Goal: Information Seeking & Learning: Find specific fact

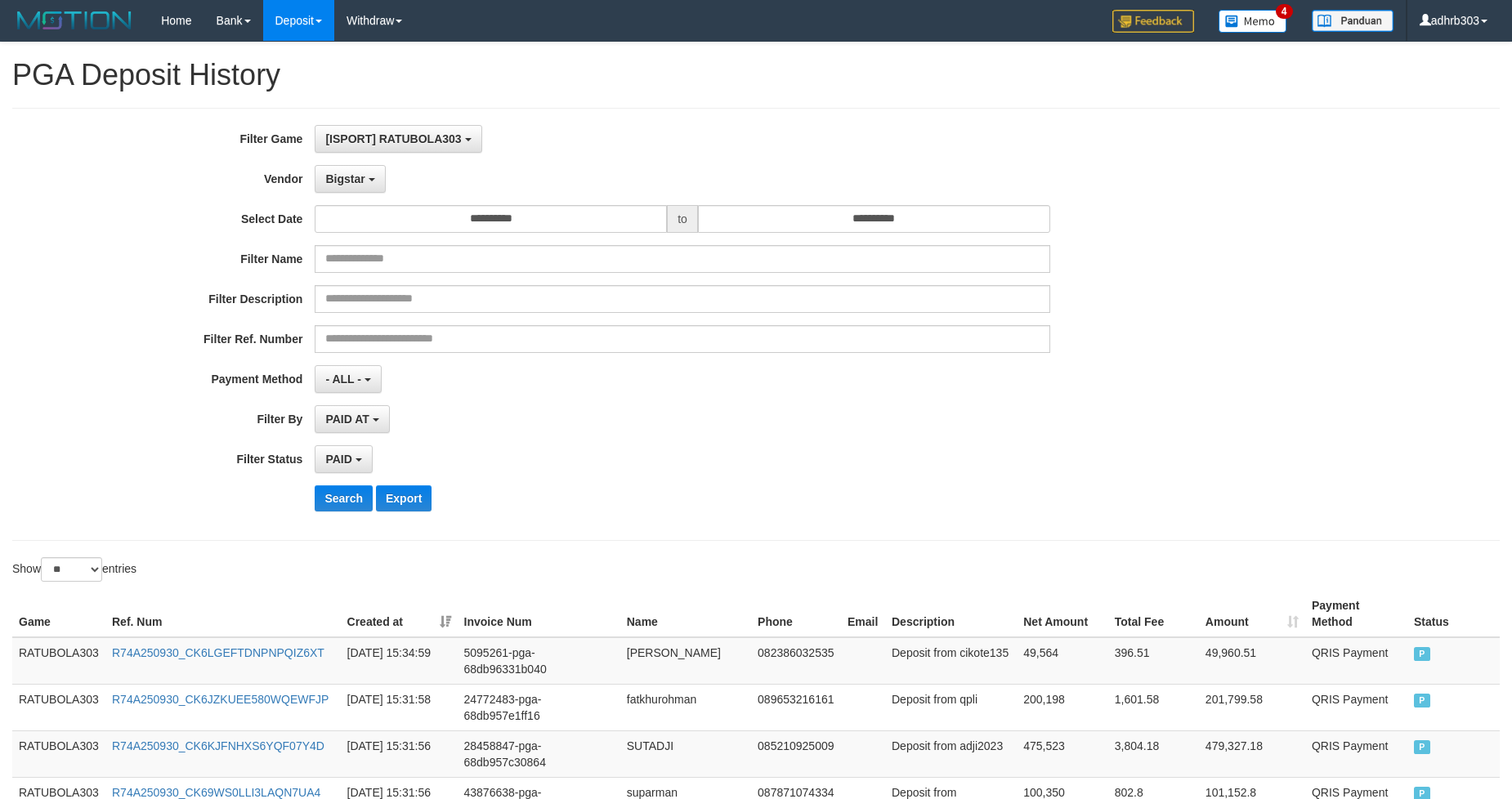
select select "**********"
select select "*"
select select "**"
click at [344, 503] on button "Search" at bounding box center [344, 498] width 58 height 26
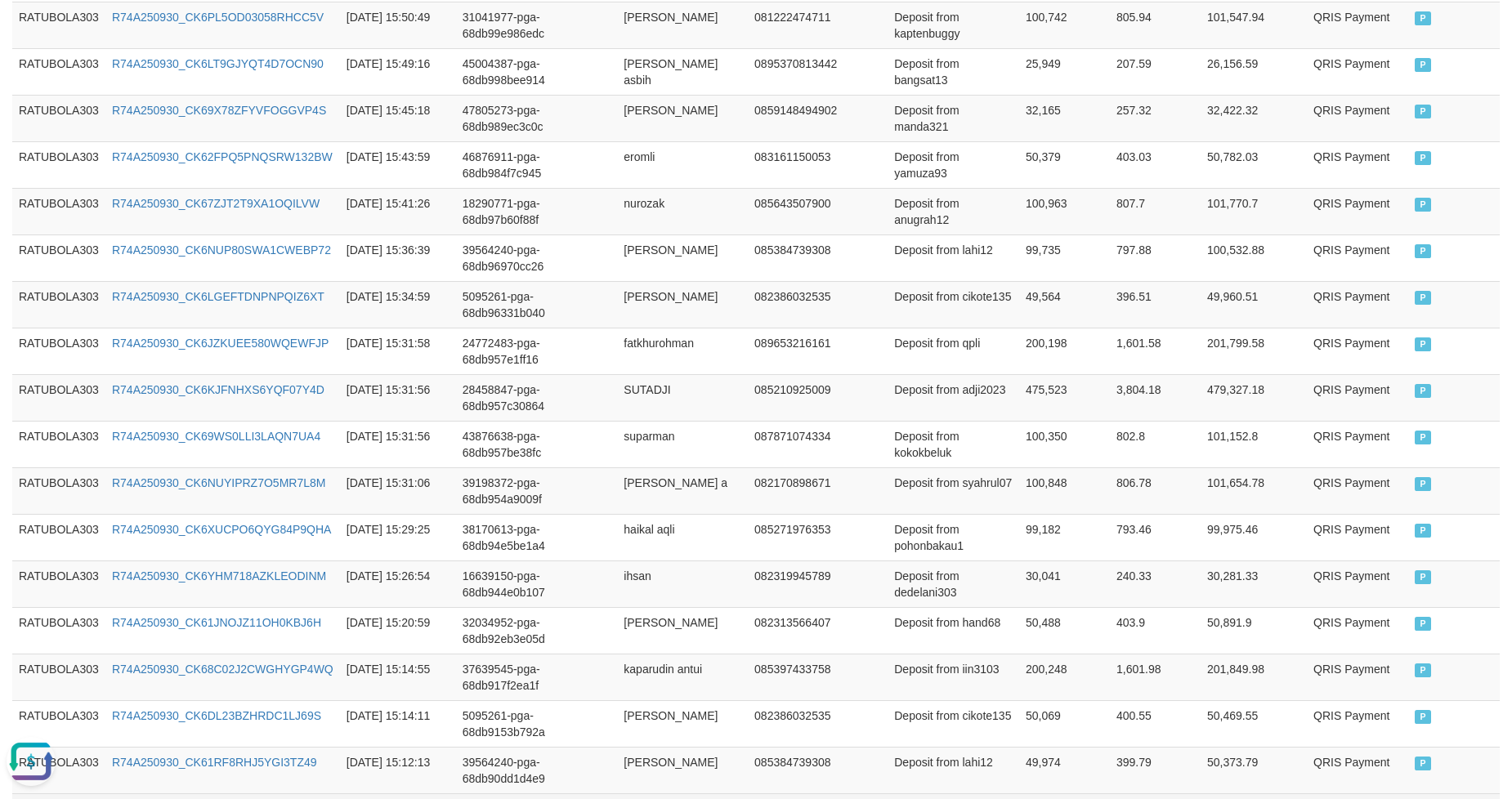
scroll to position [1182, 0]
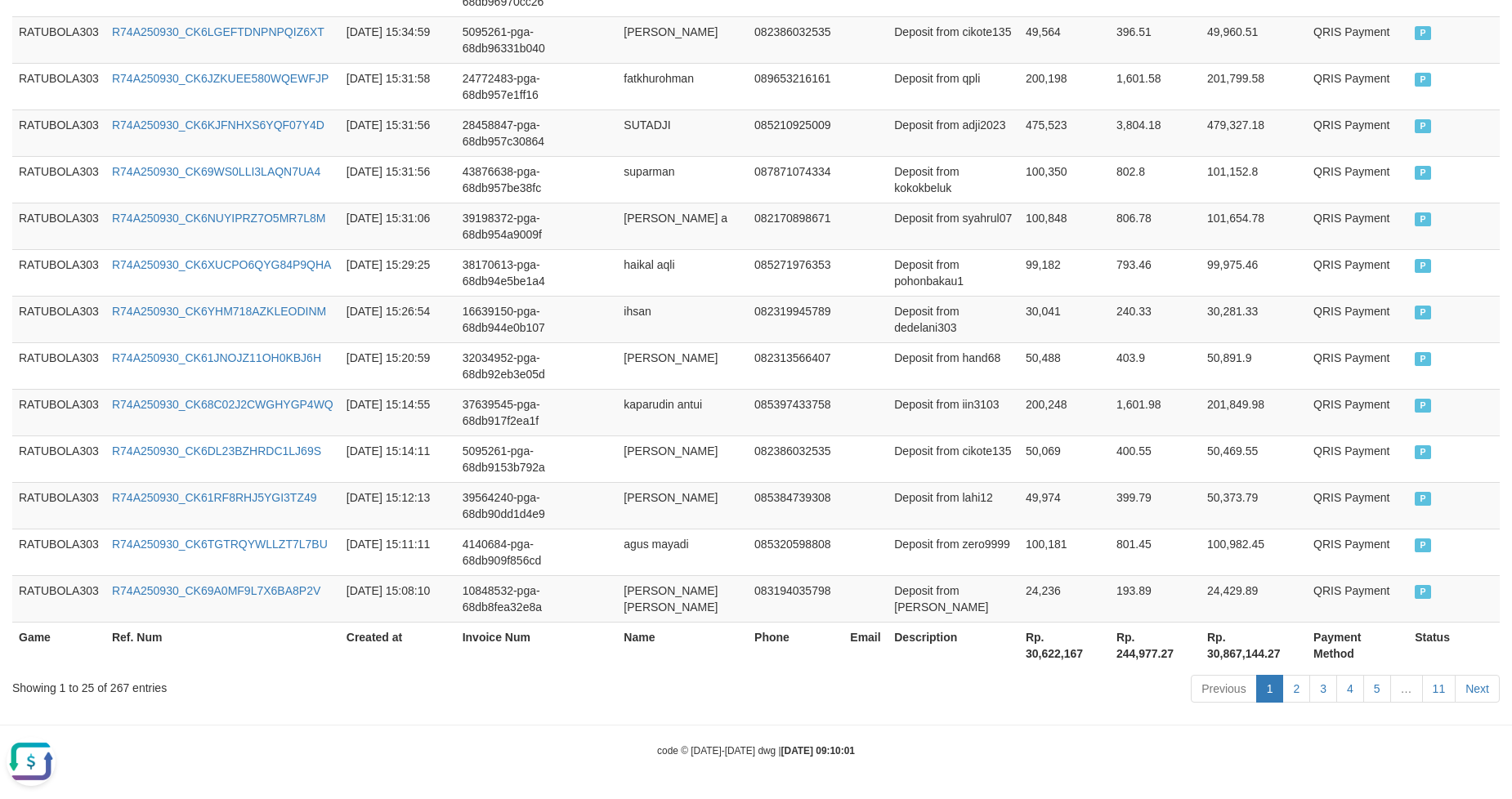
click at [1055, 654] on th "Rp. 30,622,167" at bounding box center [1064, 645] width 90 height 47
copy th "30,622,167"
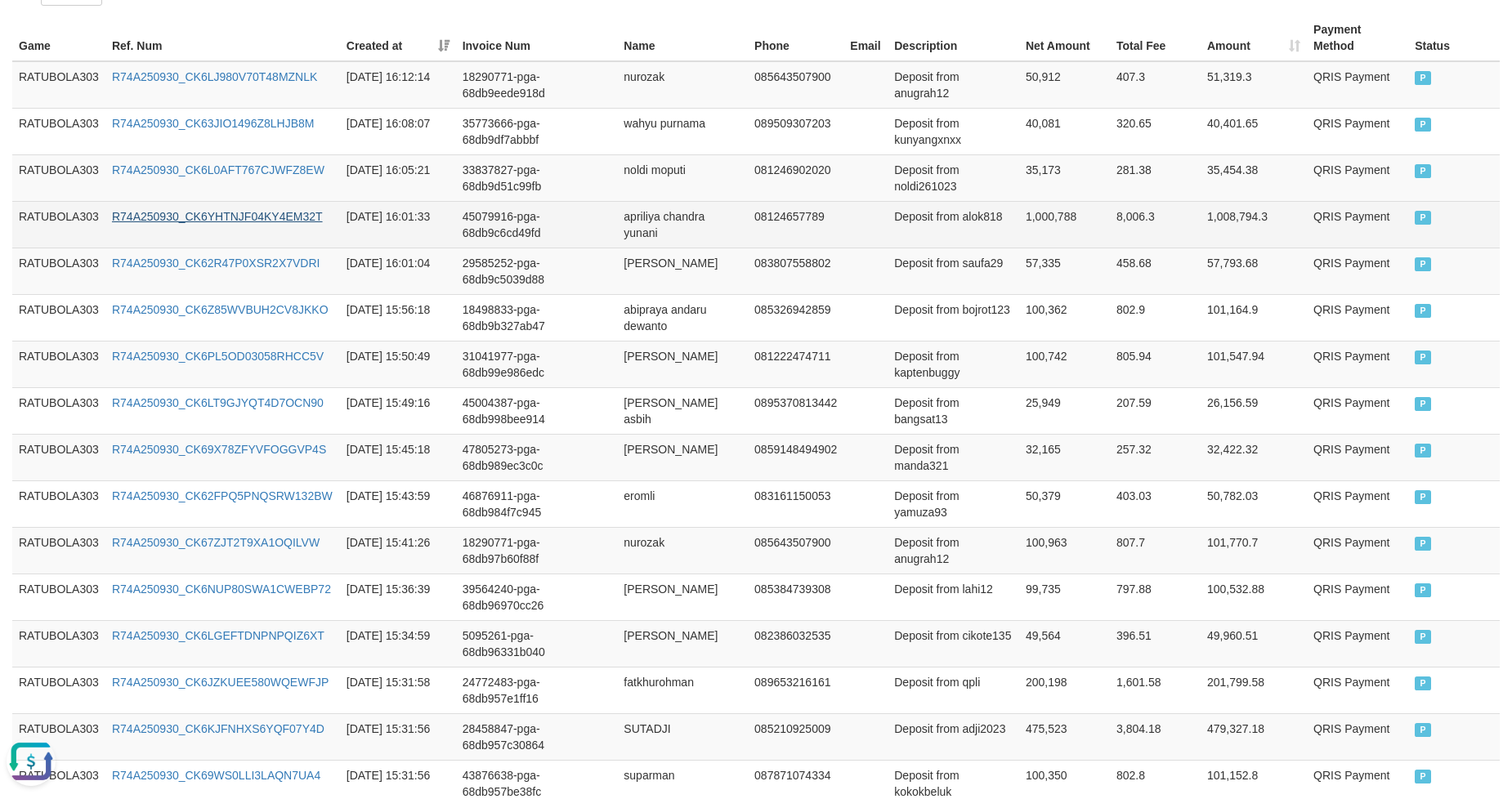
scroll to position [92, 0]
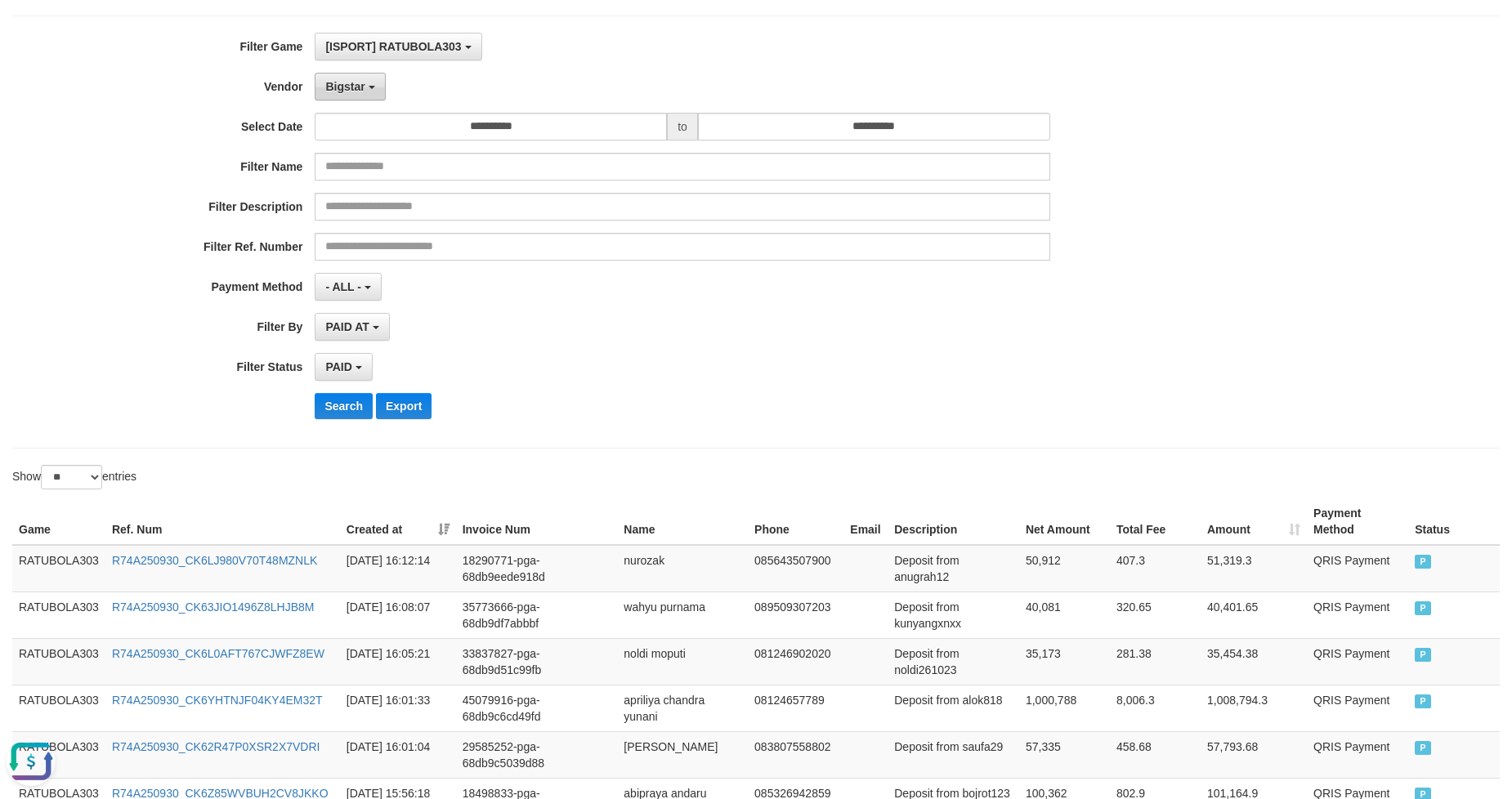
click at [360, 92] on button "Bigstar" at bounding box center [350, 86] width 71 height 28
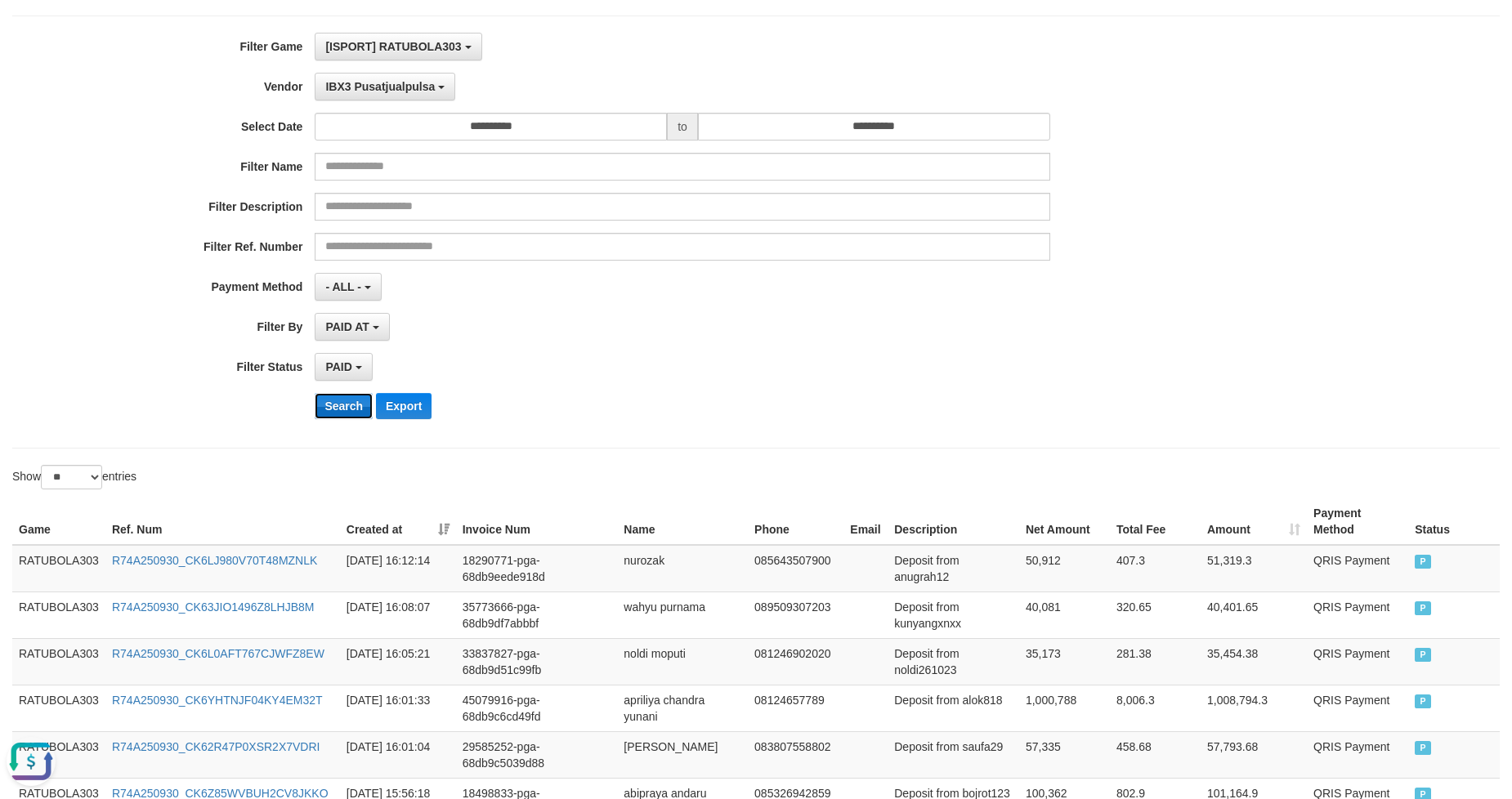
click at [355, 403] on button "Search" at bounding box center [344, 406] width 58 height 26
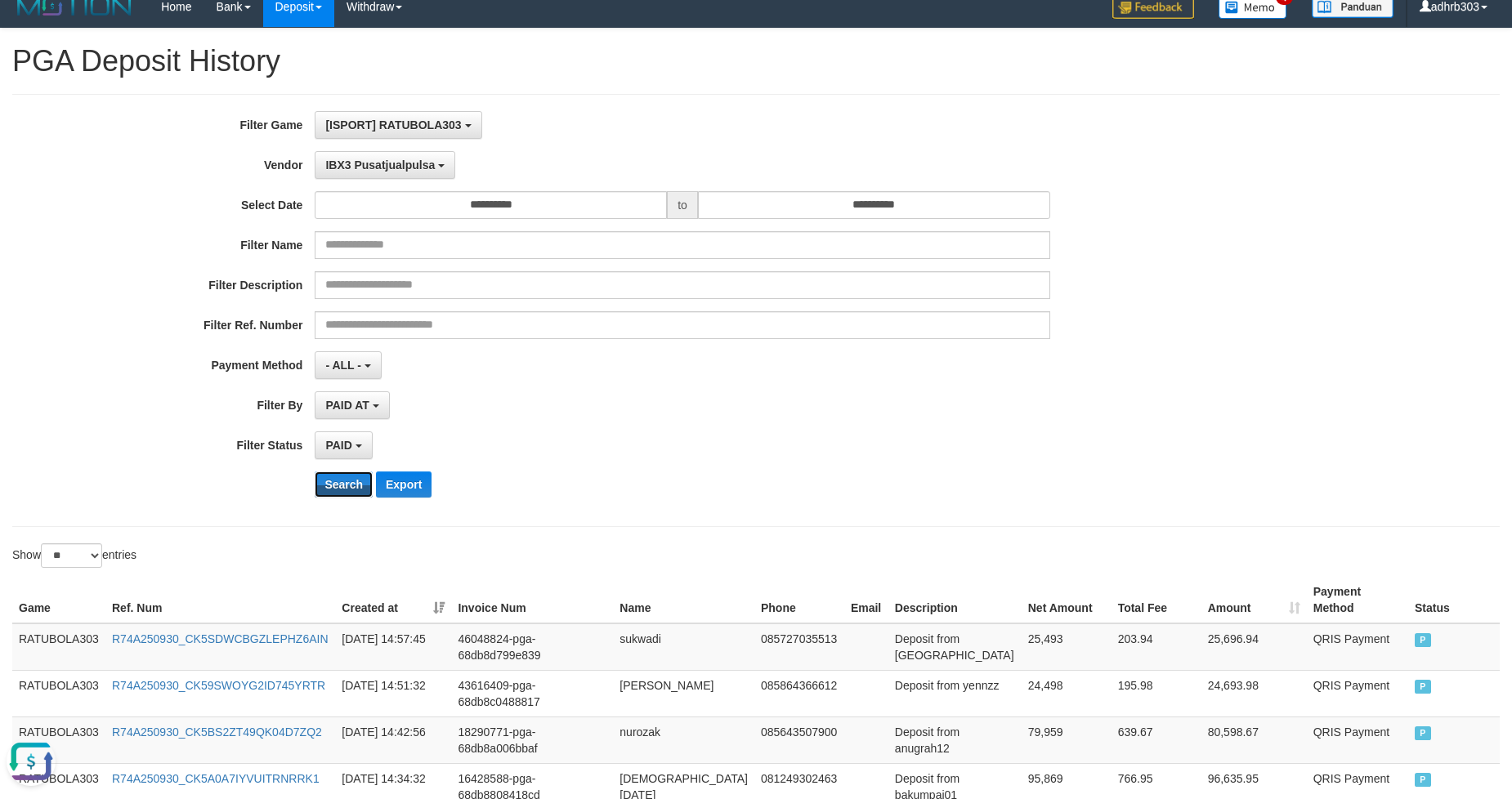
scroll to position [0, 0]
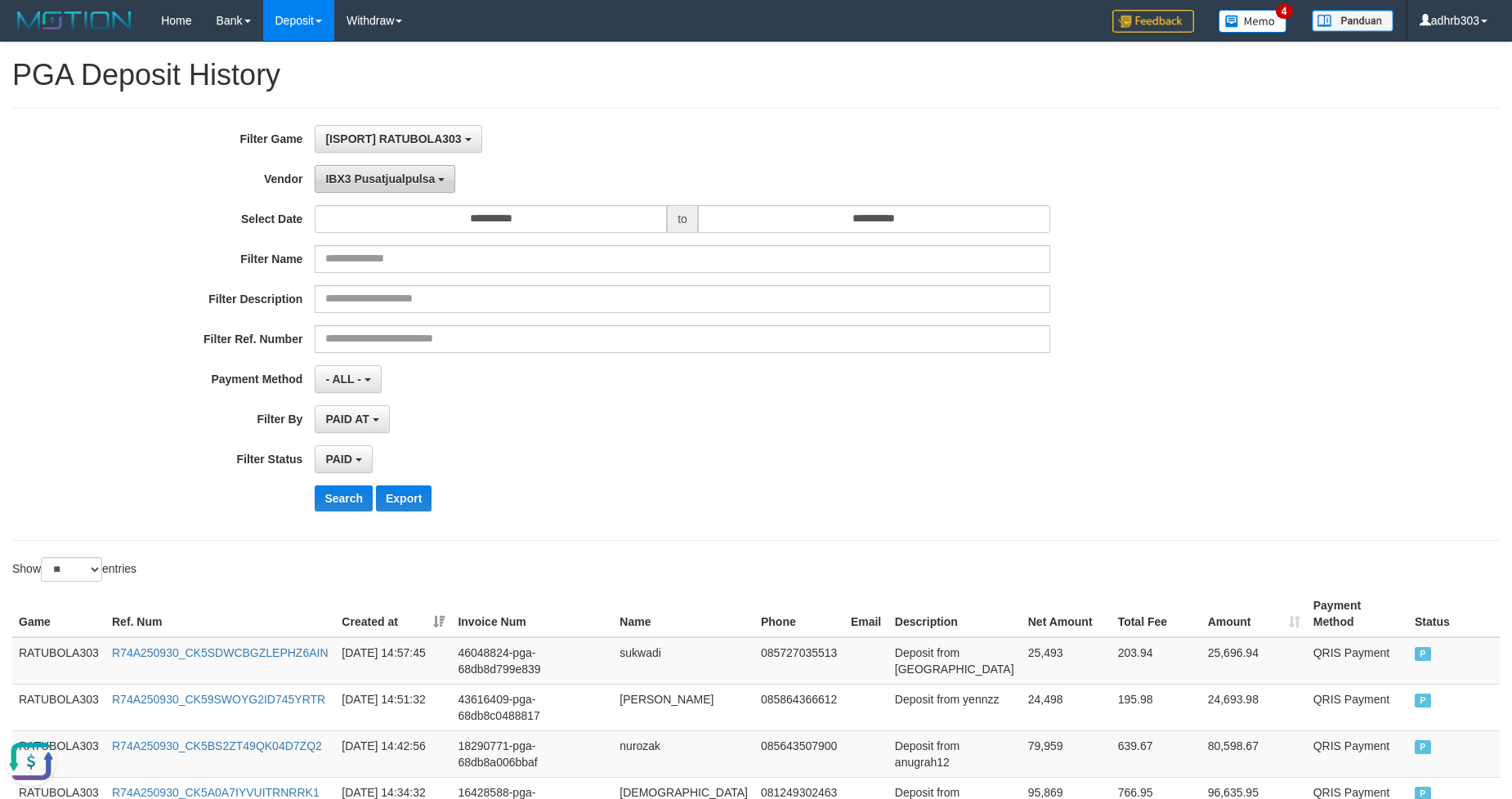
click at [353, 182] on span "IBX3 Pusatjualpulsa" at bounding box center [380, 179] width 109 height 13
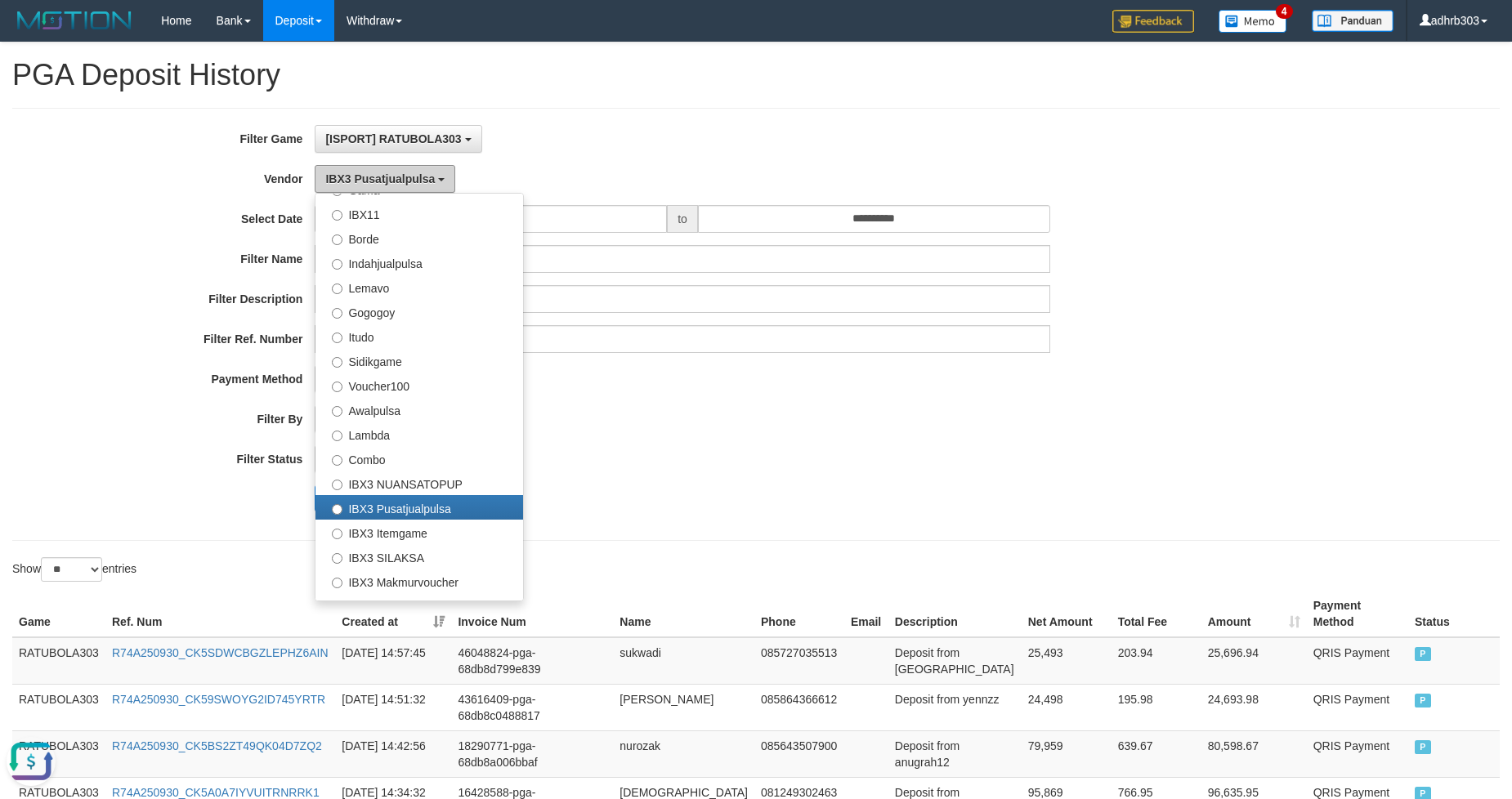
scroll to position [221, 0]
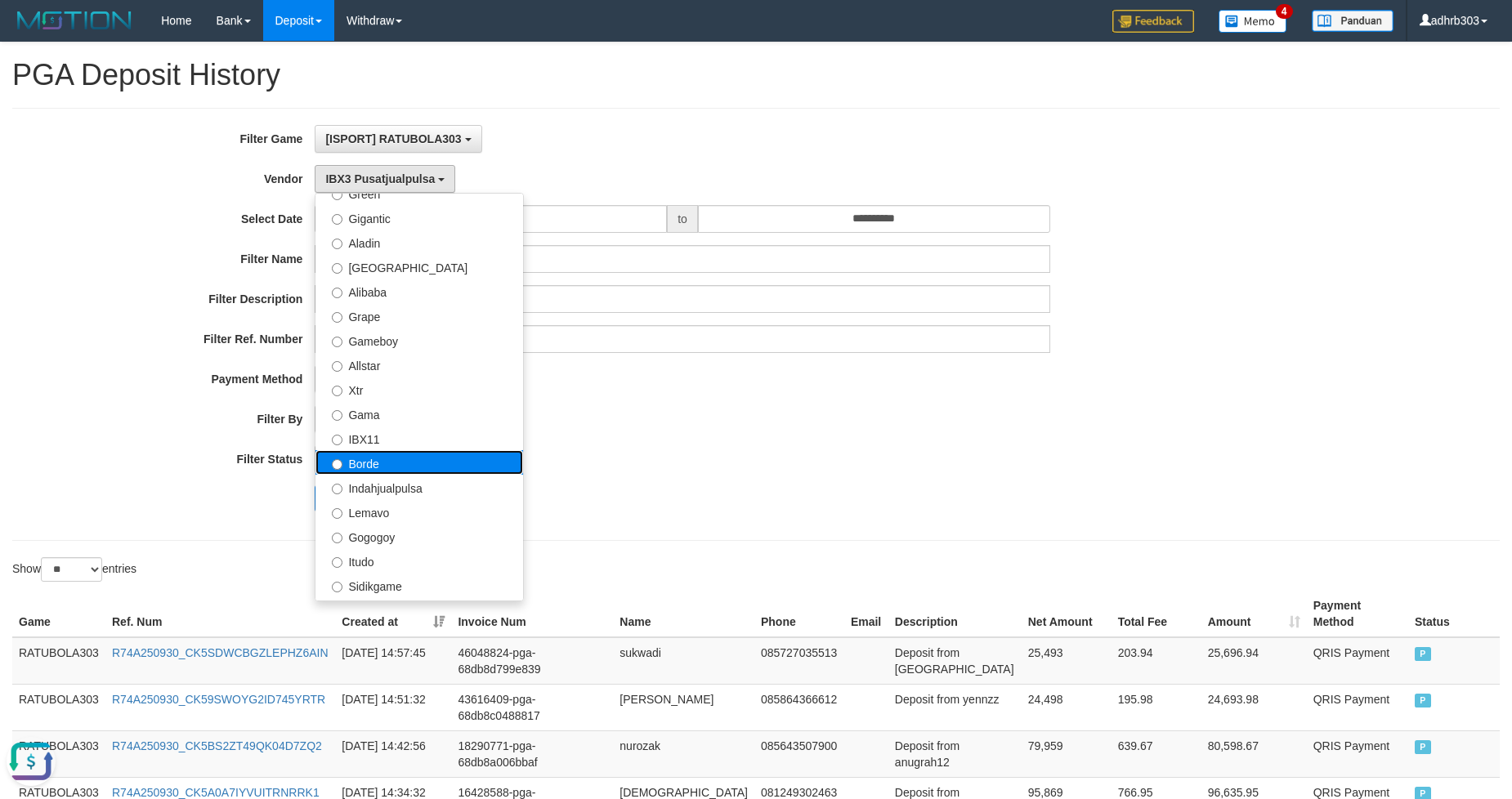
click at [394, 461] on label "Borde" at bounding box center [418, 462] width 208 height 24
select select "**********"
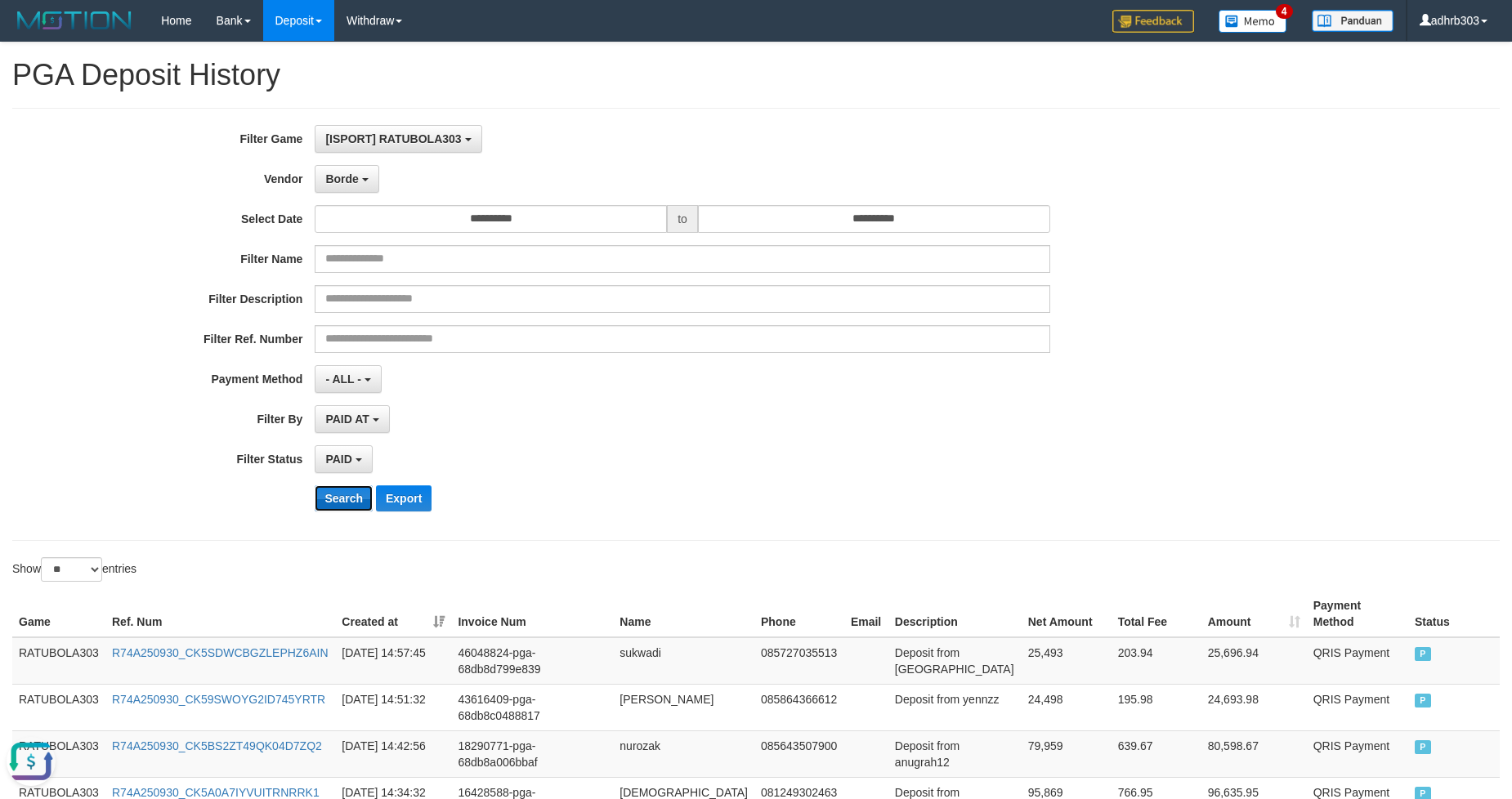
click at [330, 504] on button "Search" at bounding box center [344, 498] width 58 height 26
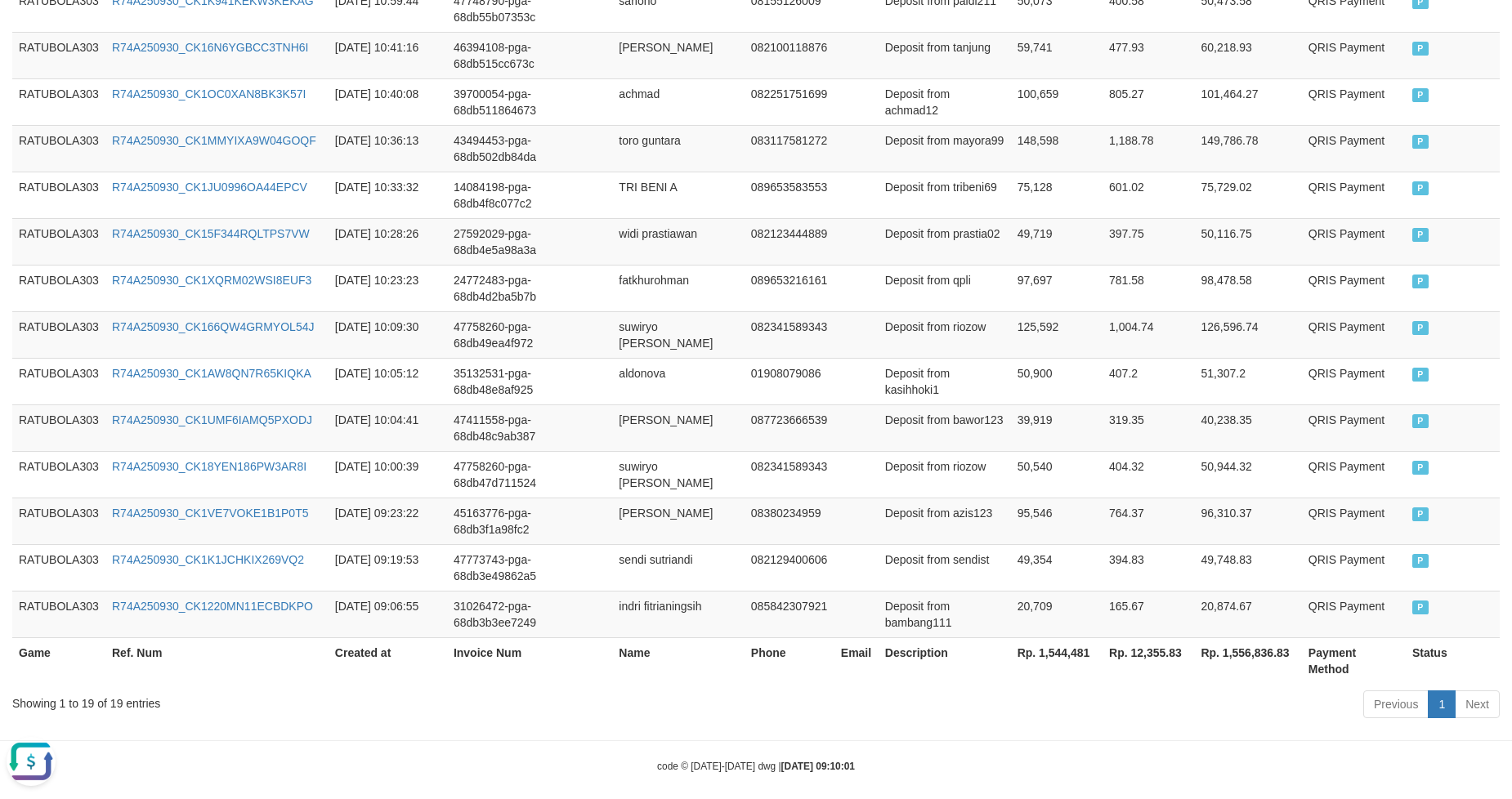
scroll to position [902, 0]
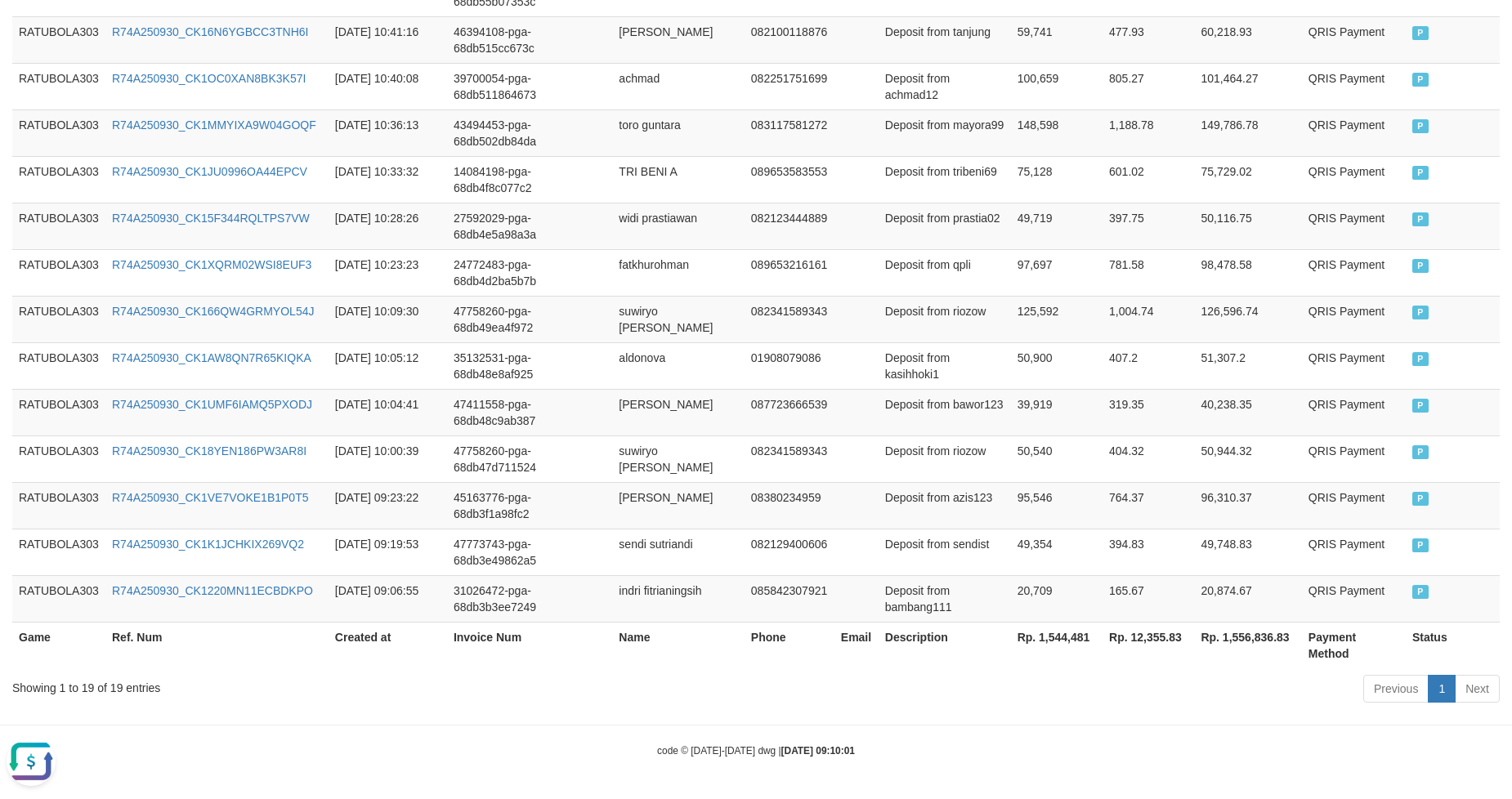
click at [1055, 635] on th "Rp. 1,544,481" at bounding box center [1056, 645] width 91 height 47
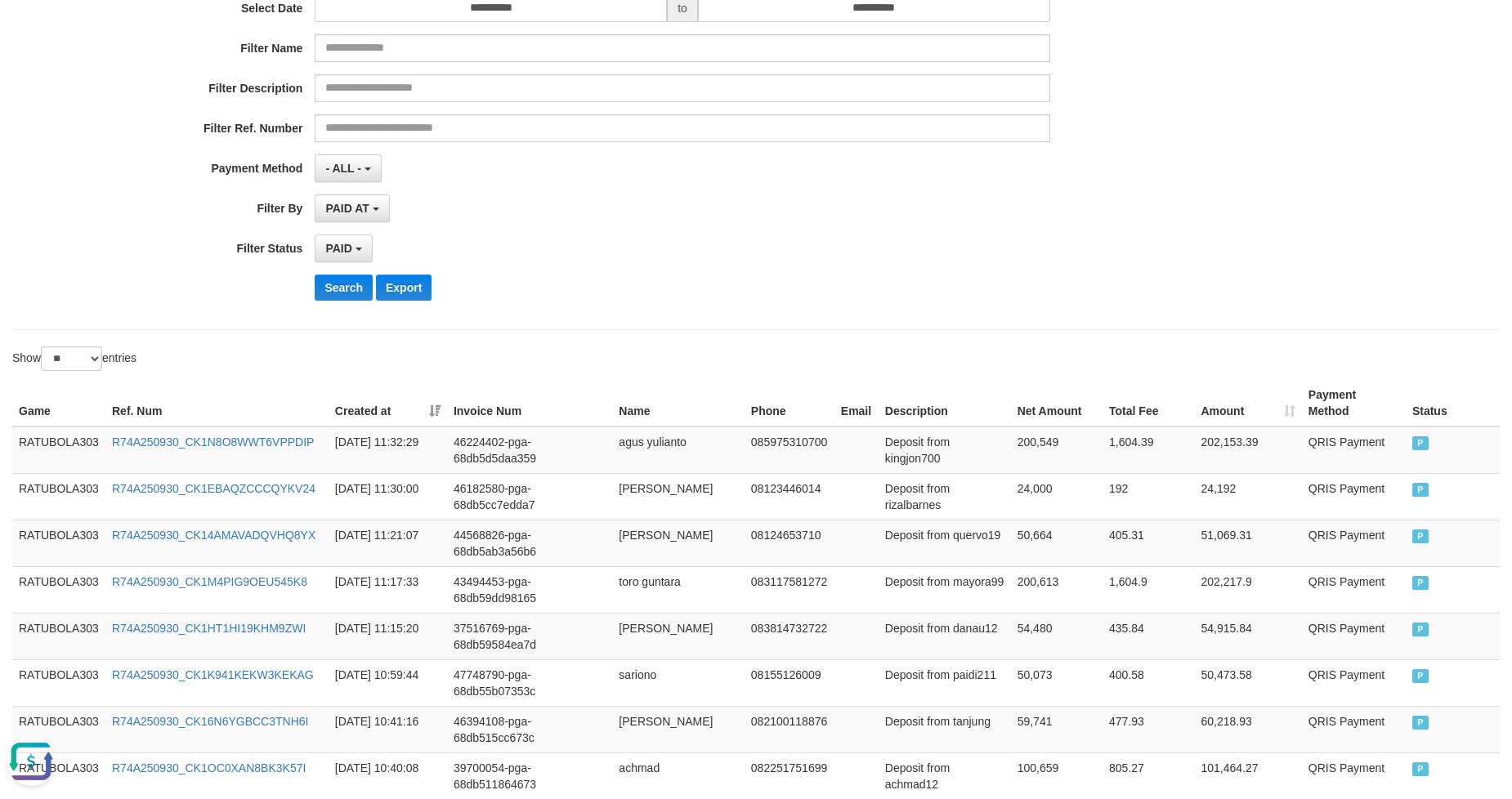
scroll to position [0, 0]
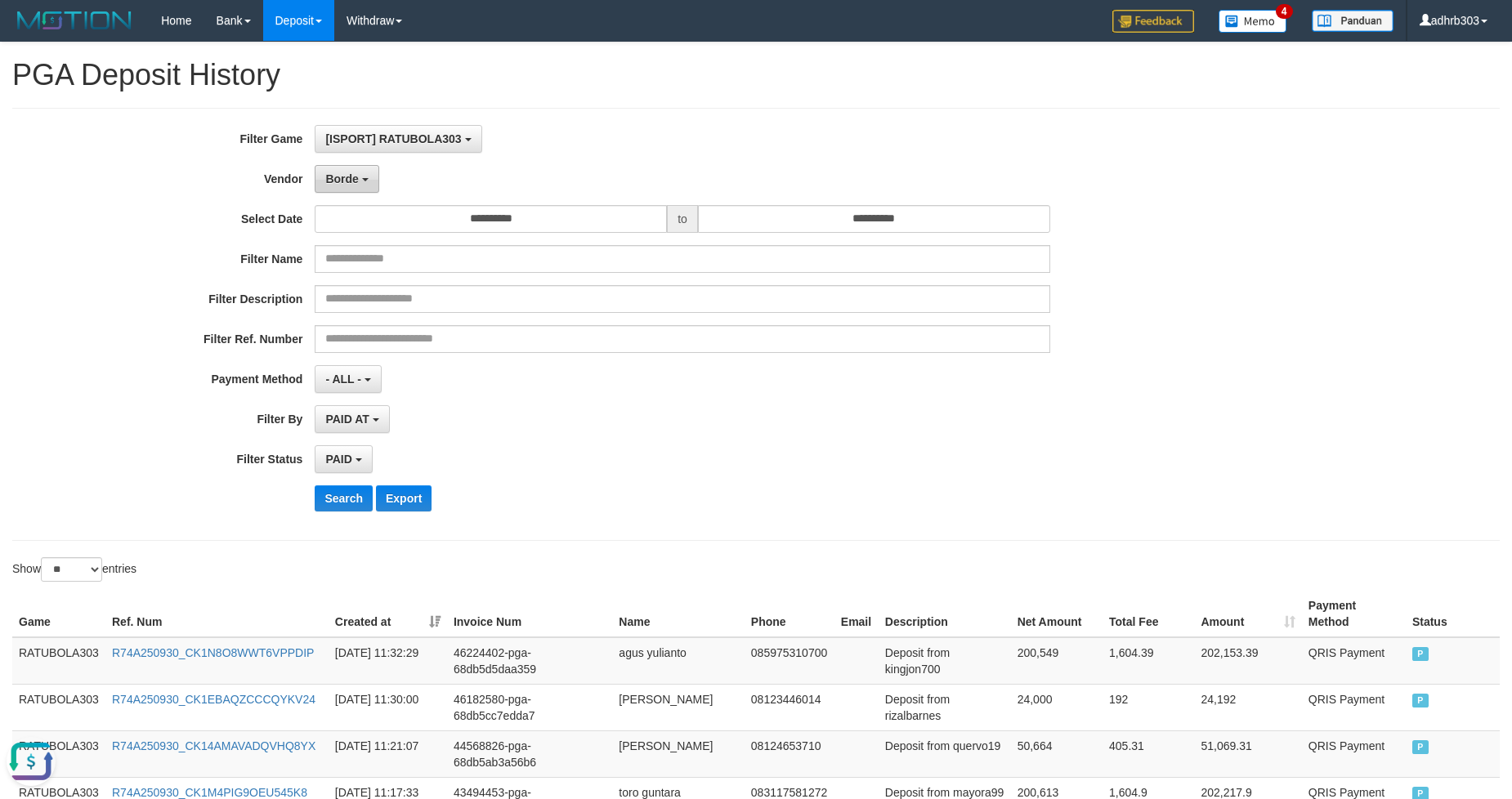
click at [358, 182] on button "Borde" at bounding box center [347, 180] width 64 height 28
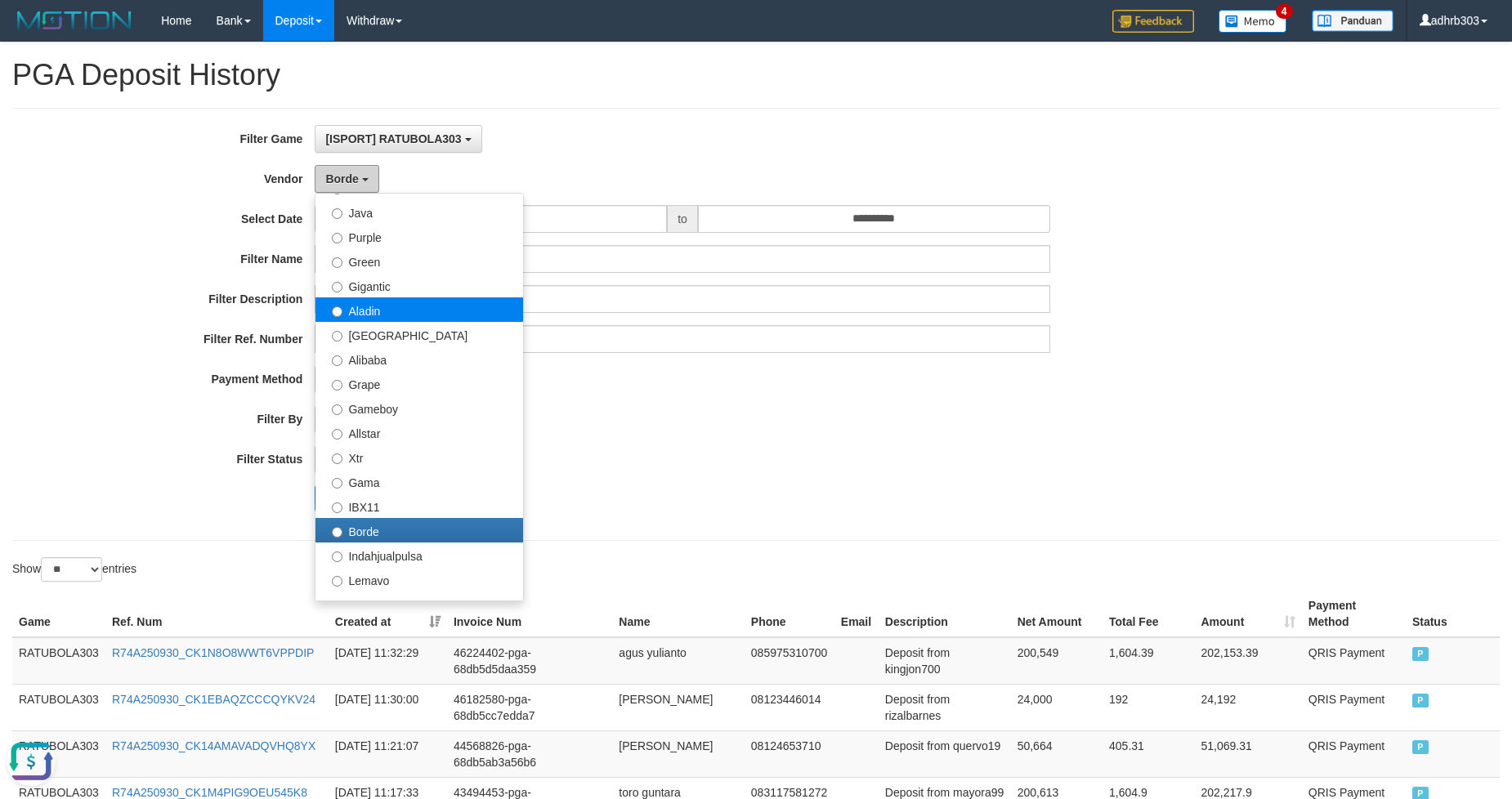
scroll to position [100, 0]
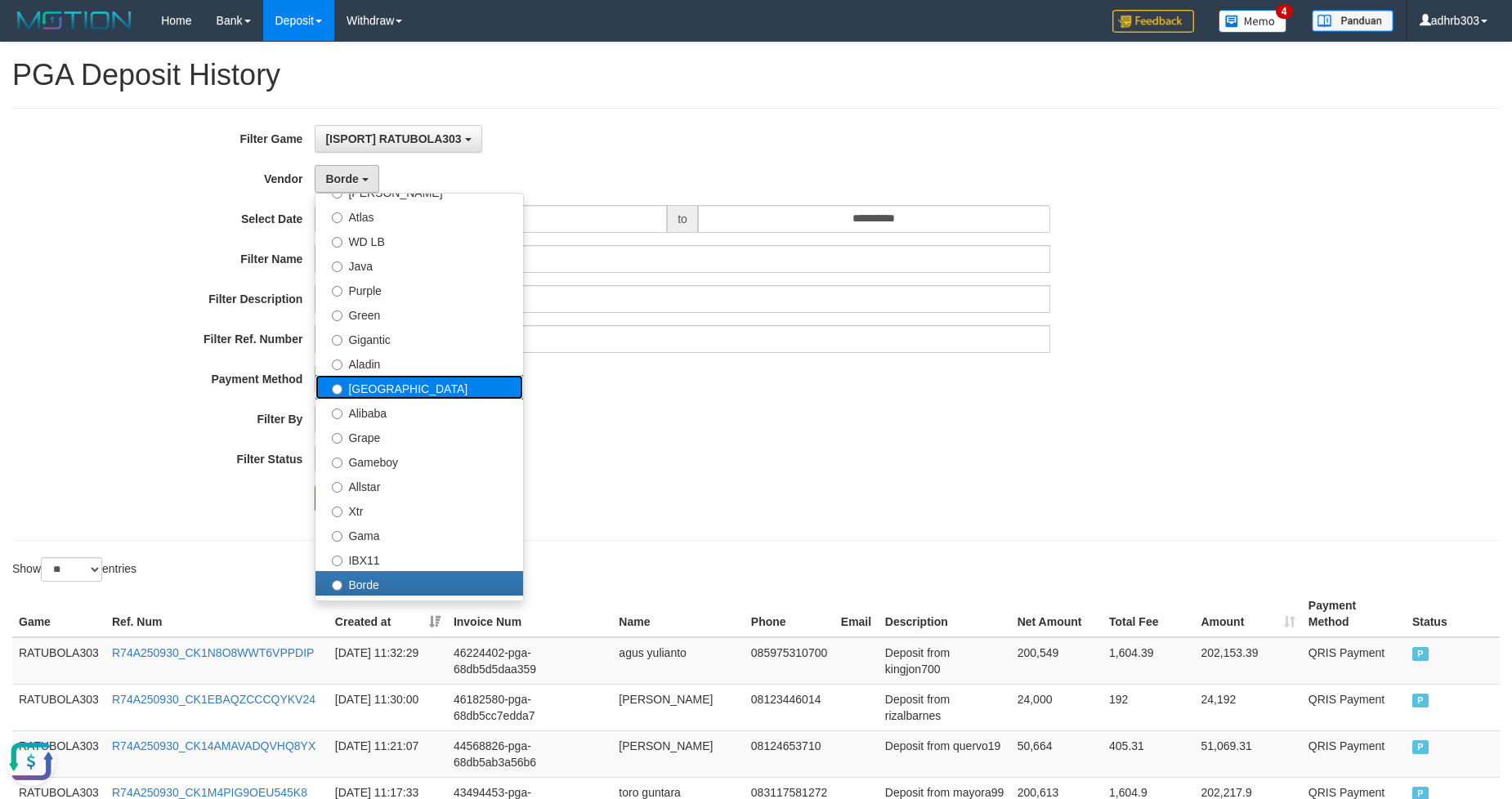
click at [412, 386] on label "[GEOGRAPHIC_DATA]" at bounding box center [418, 387] width 208 height 24
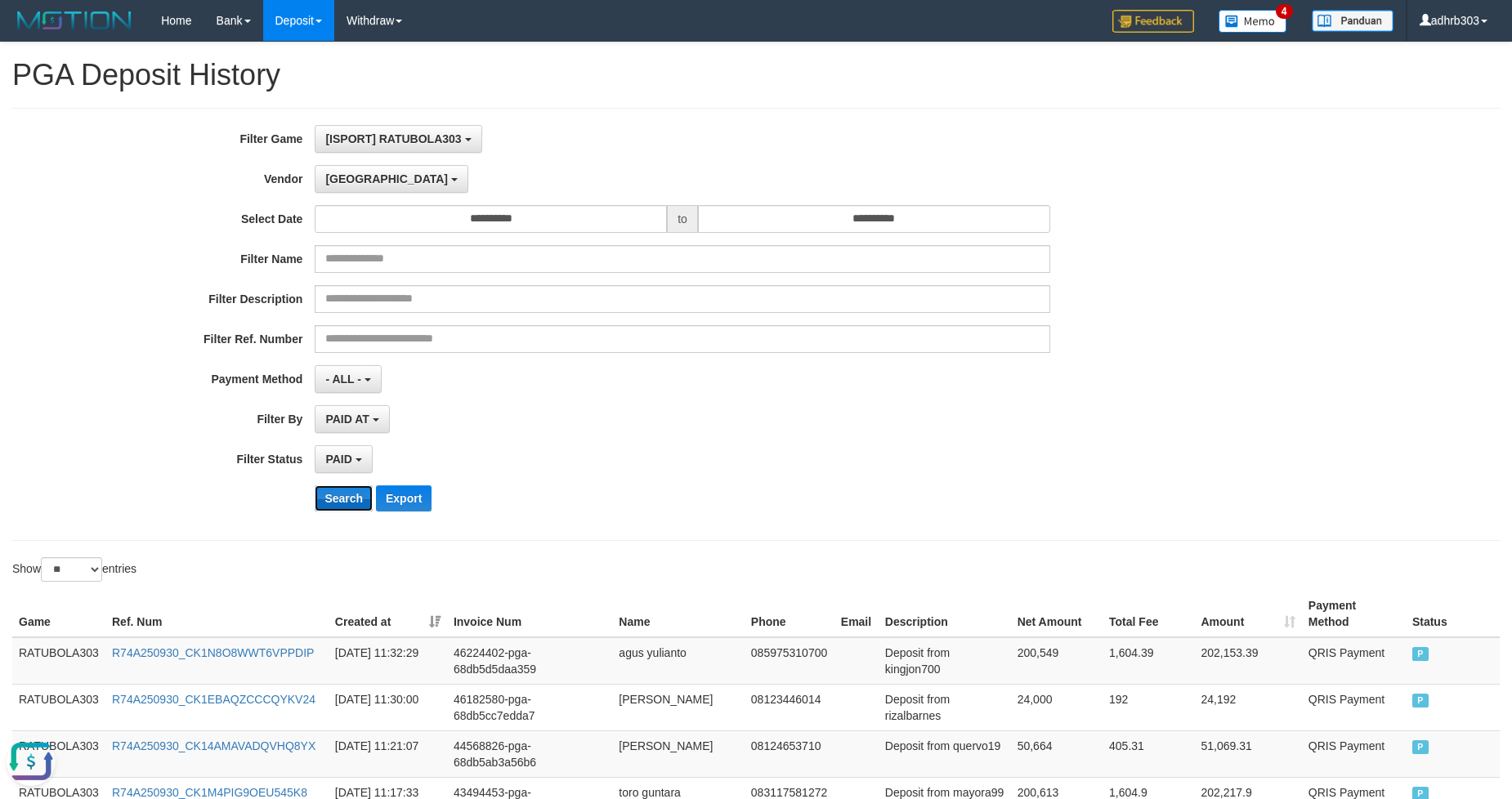
click at [340, 503] on button "Search" at bounding box center [344, 498] width 58 height 26
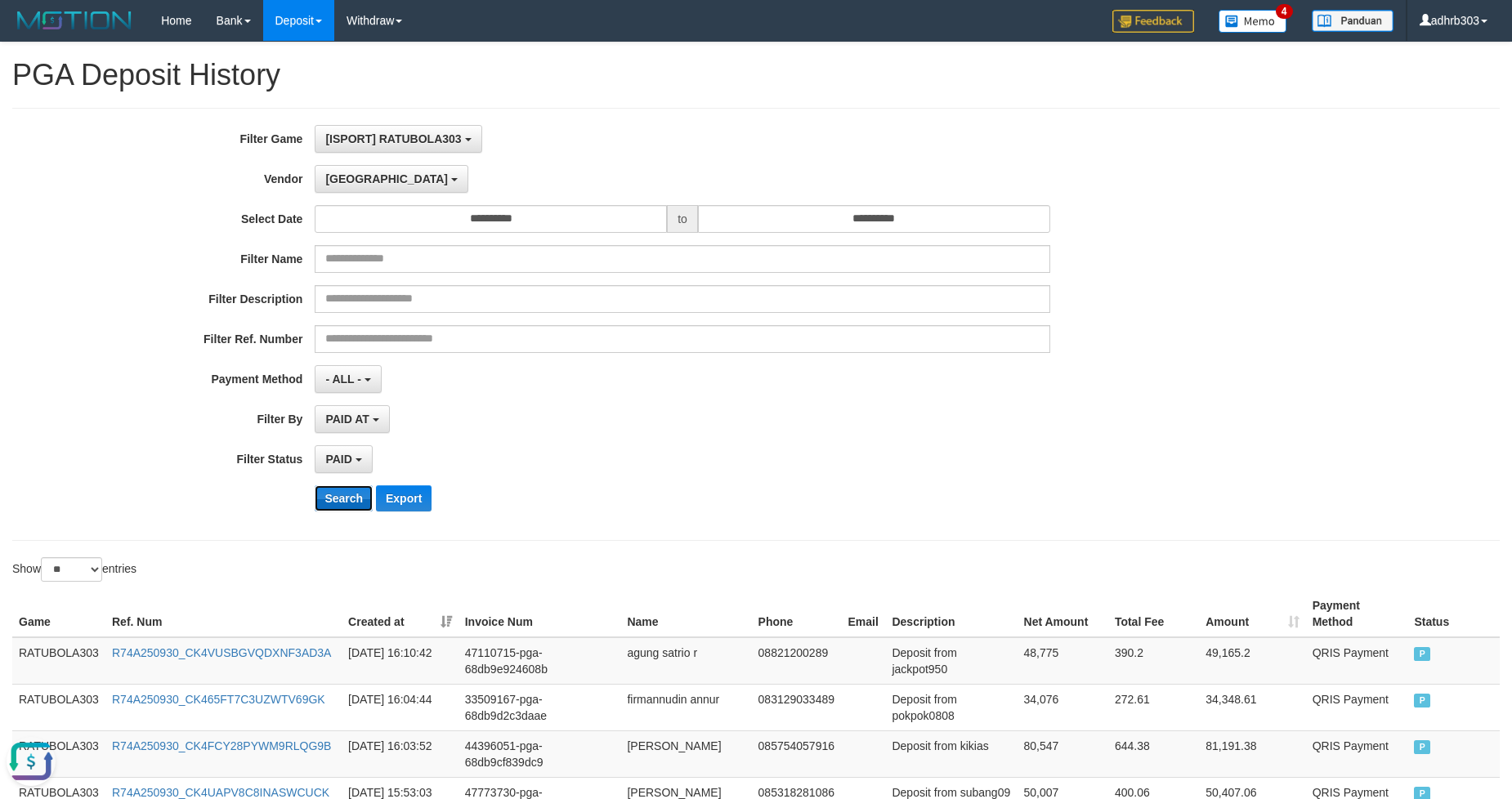
click at [340, 504] on button "Search" at bounding box center [344, 498] width 58 height 26
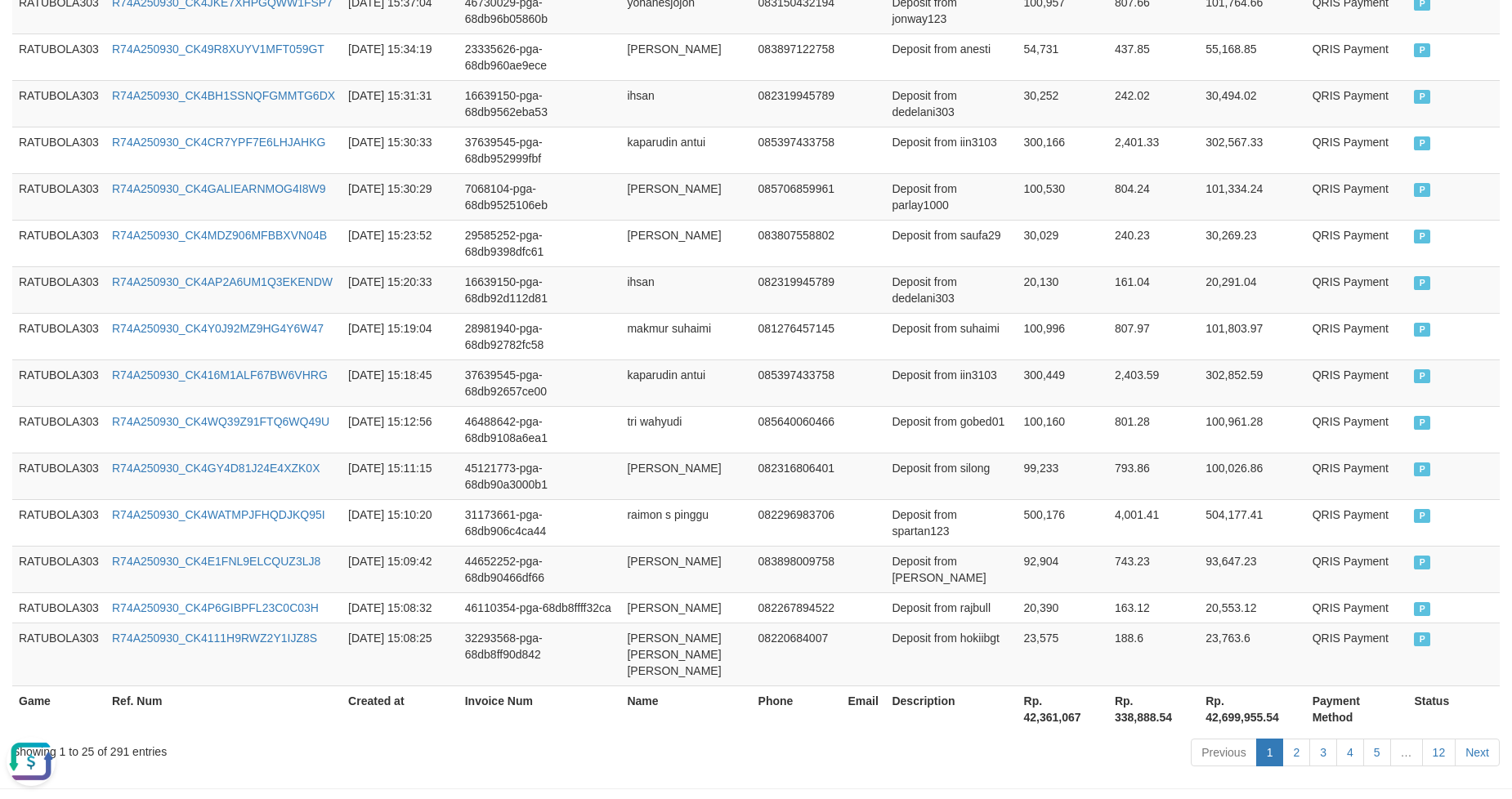
scroll to position [1182, 0]
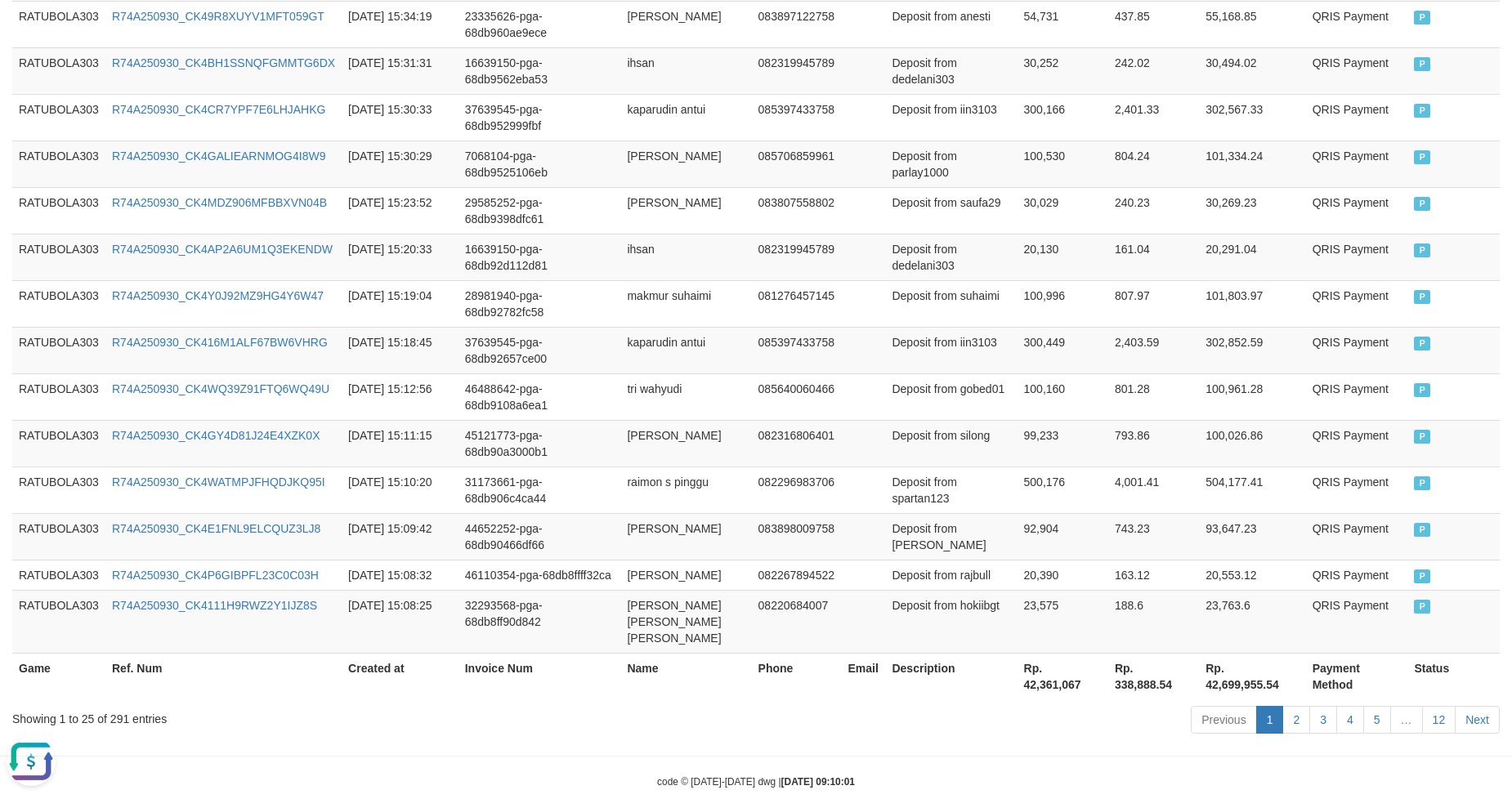
click at [1058, 652] on th "Rp. 42,361,067" at bounding box center [1063, 676] width 90 height 47
copy th "42,361,067"
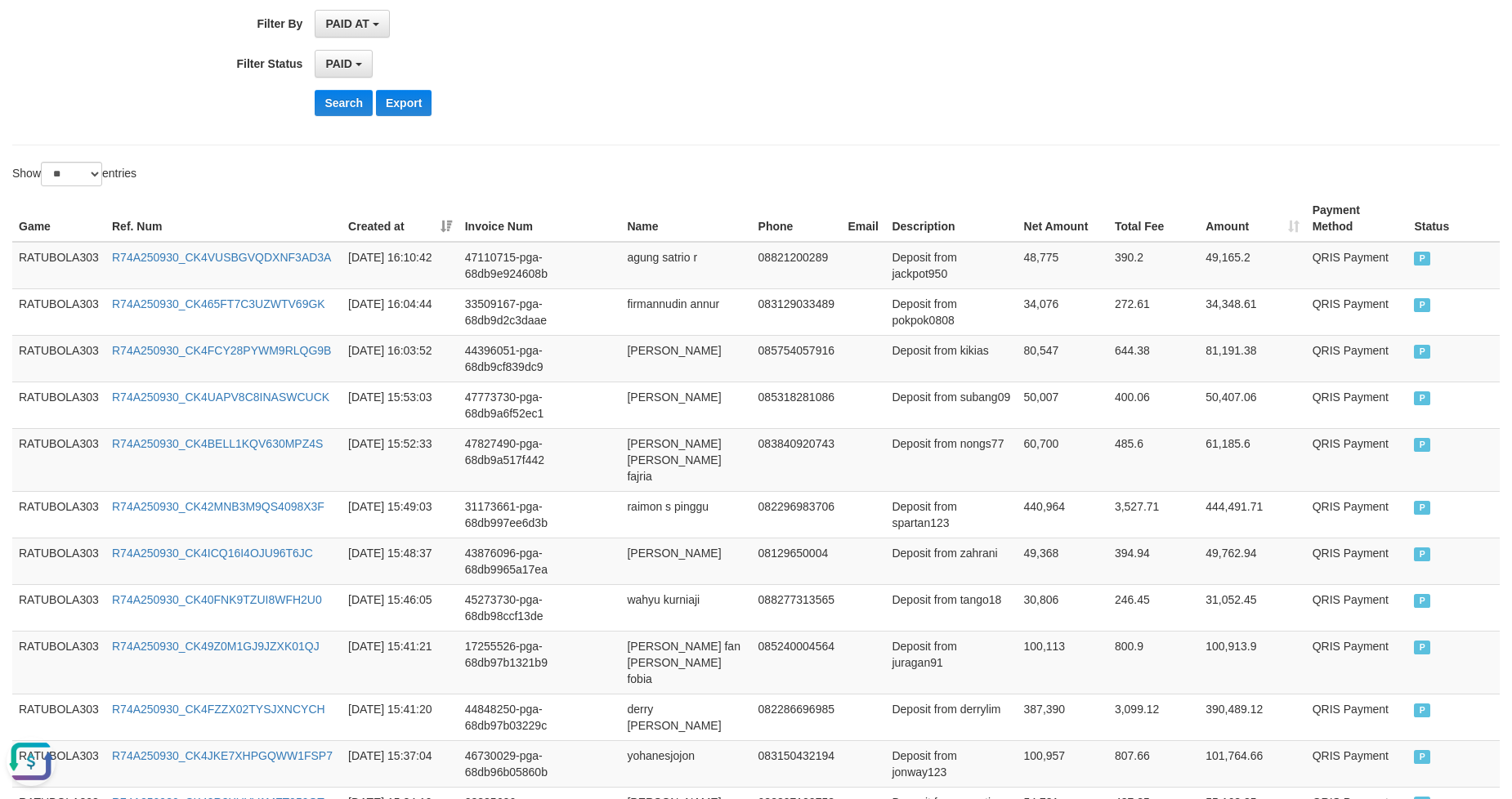
scroll to position [92, 0]
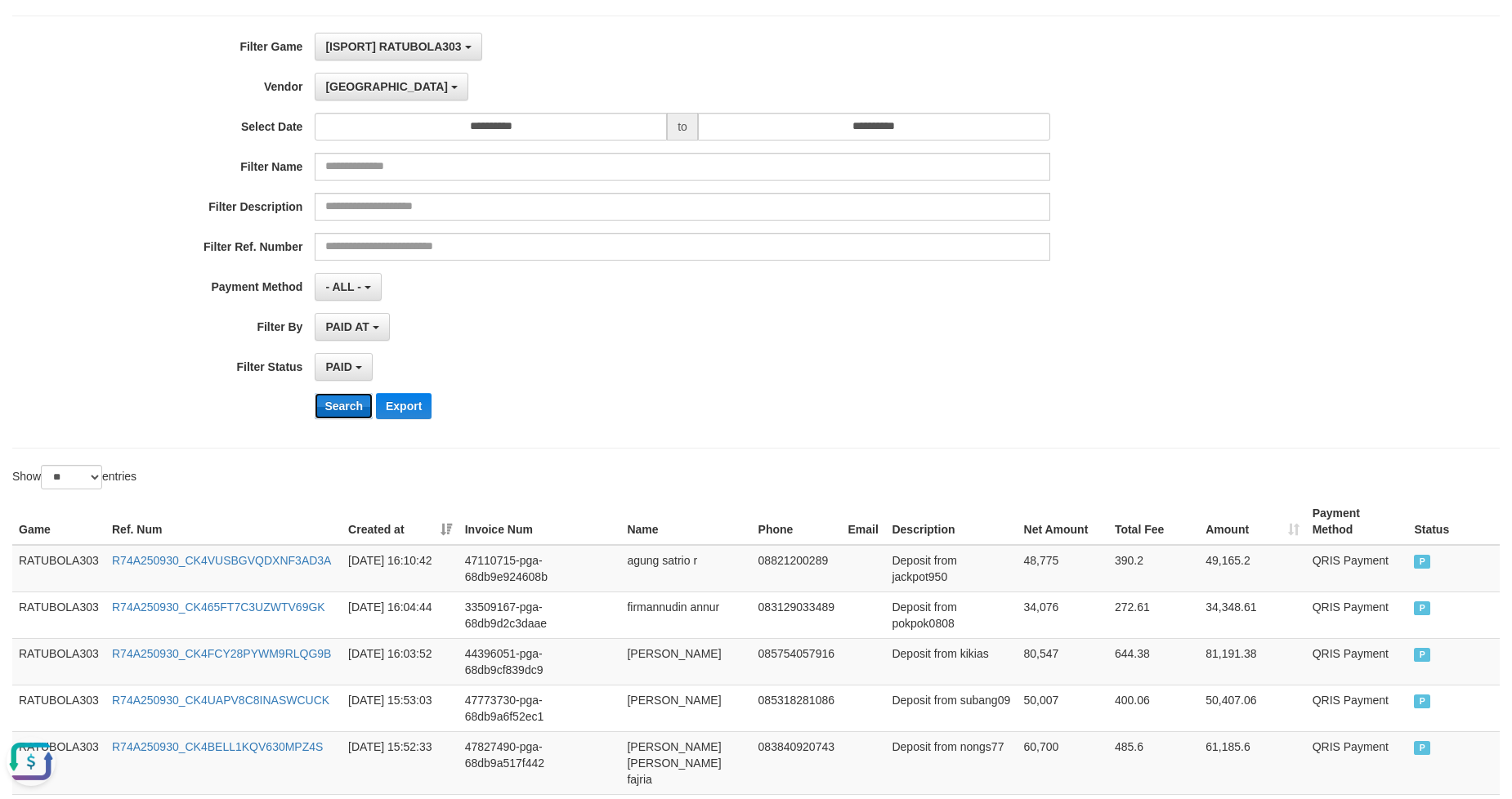
click at [340, 407] on button "Search" at bounding box center [344, 406] width 58 height 26
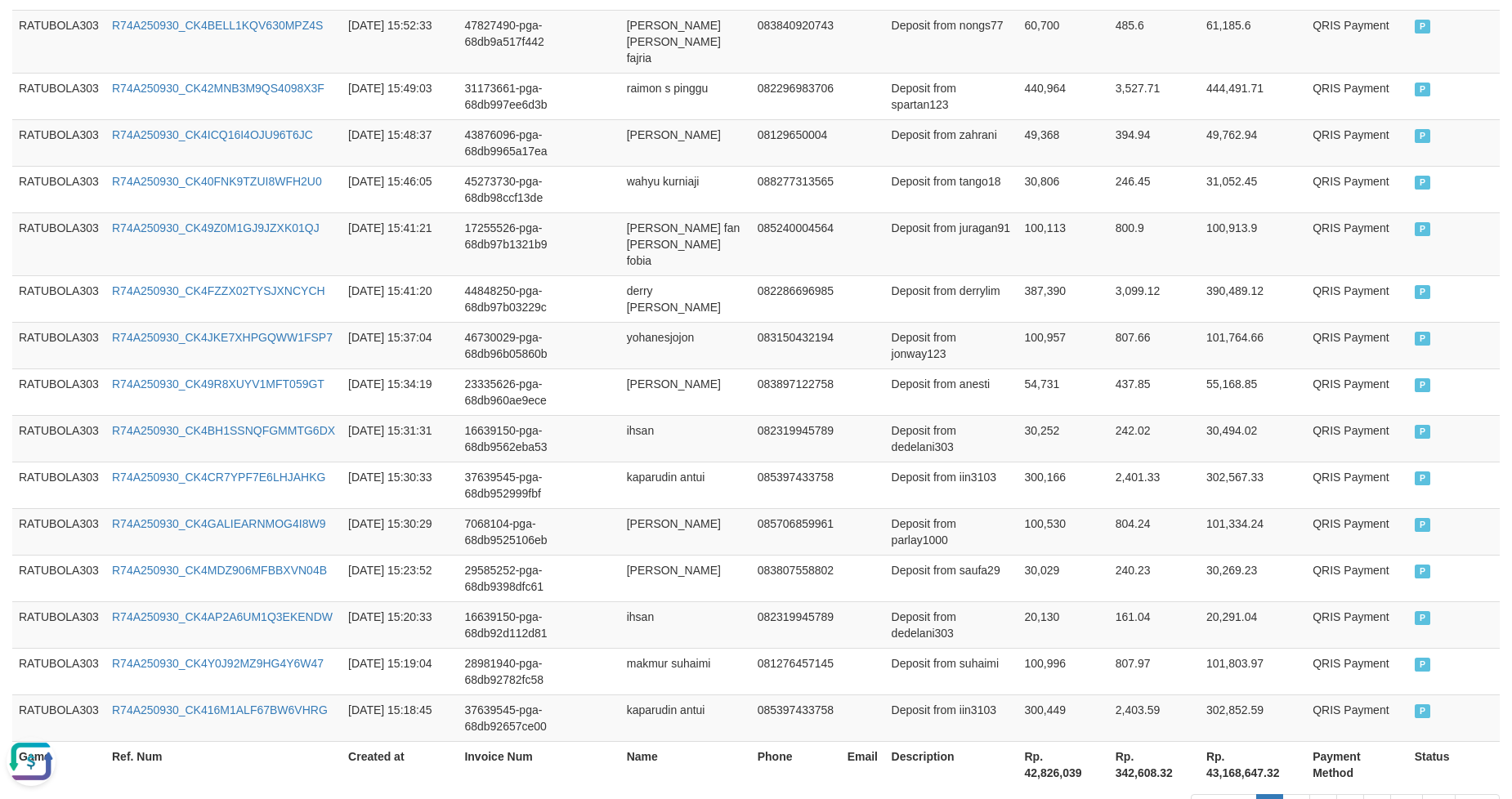
scroll to position [1182, 0]
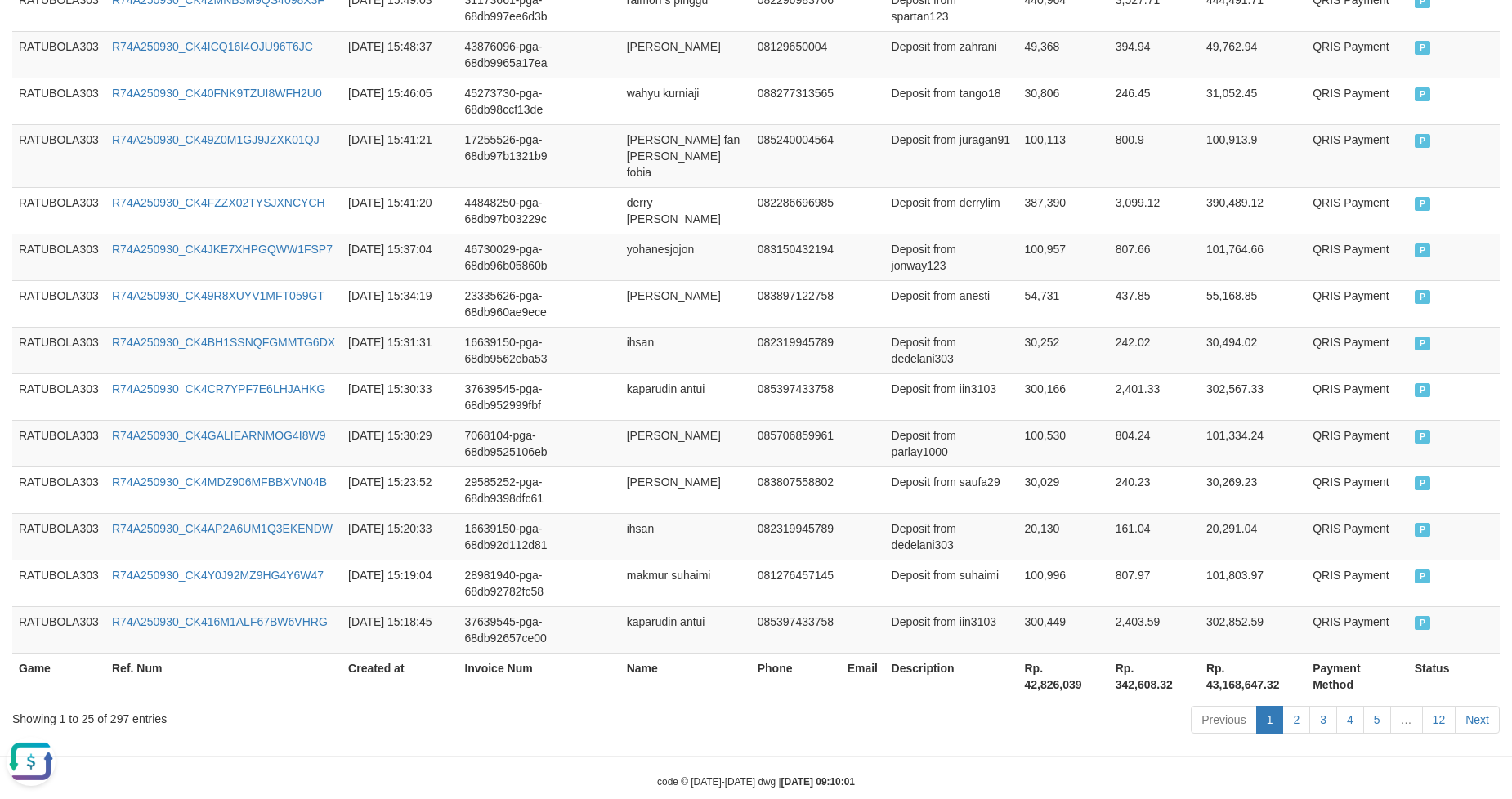
click at [1059, 655] on th "Rp. 42,826,039" at bounding box center [1063, 676] width 90 height 47
copy th "42,826,039"
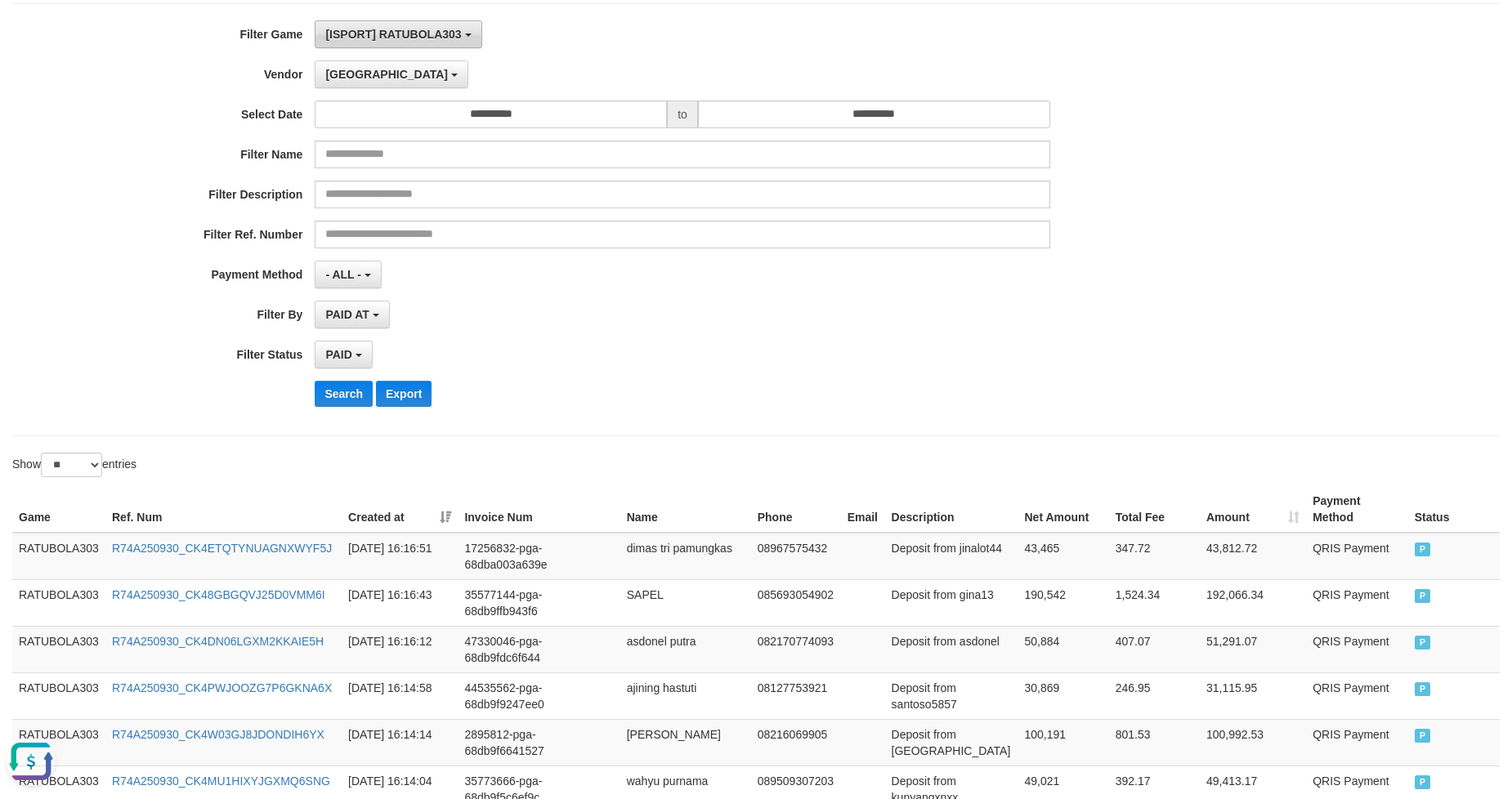
scroll to position [0, 0]
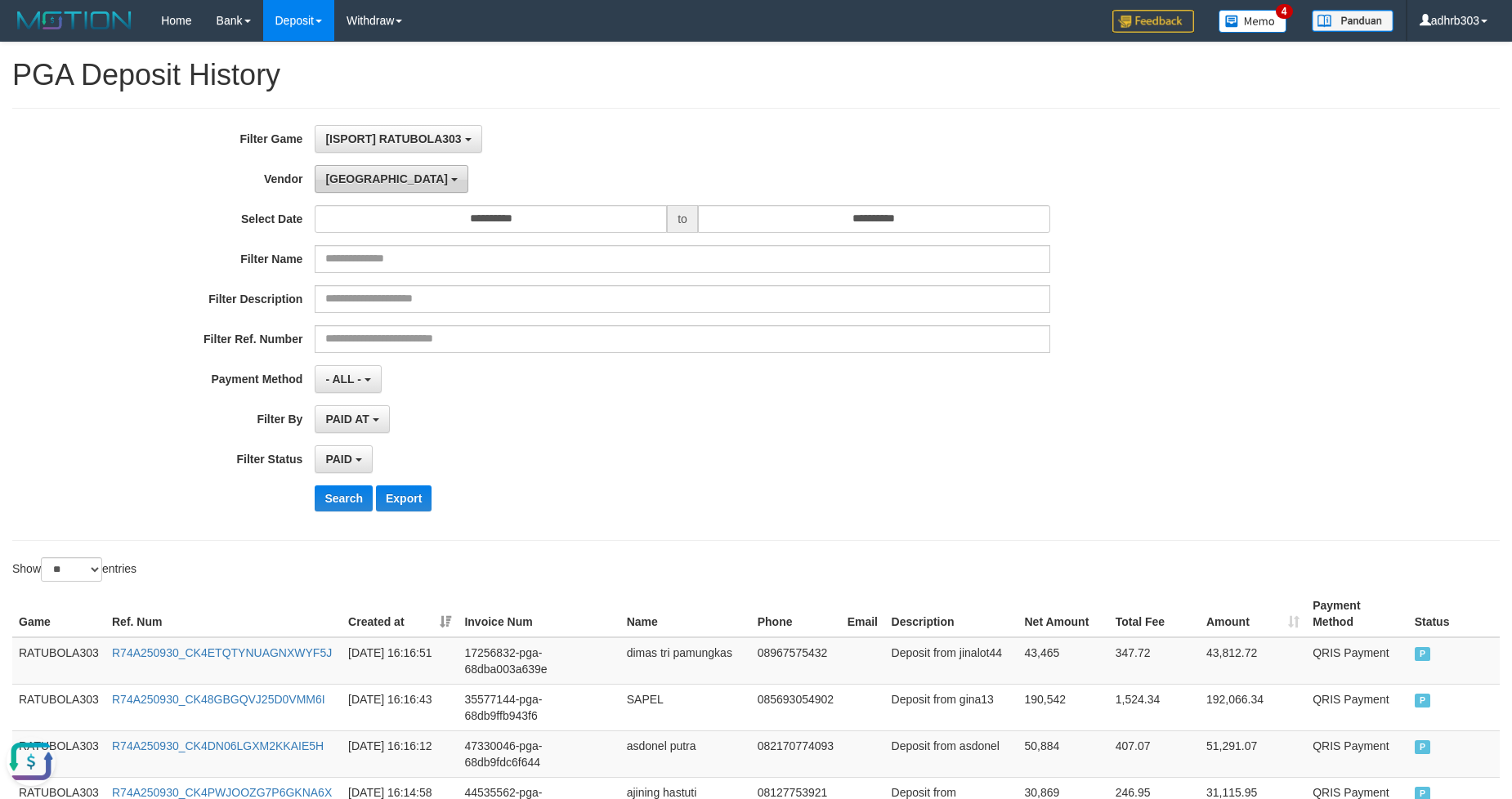
click at [349, 180] on span "[GEOGRAPHIC_DATA]" at bounding box center [386, 179] width 122 height 13
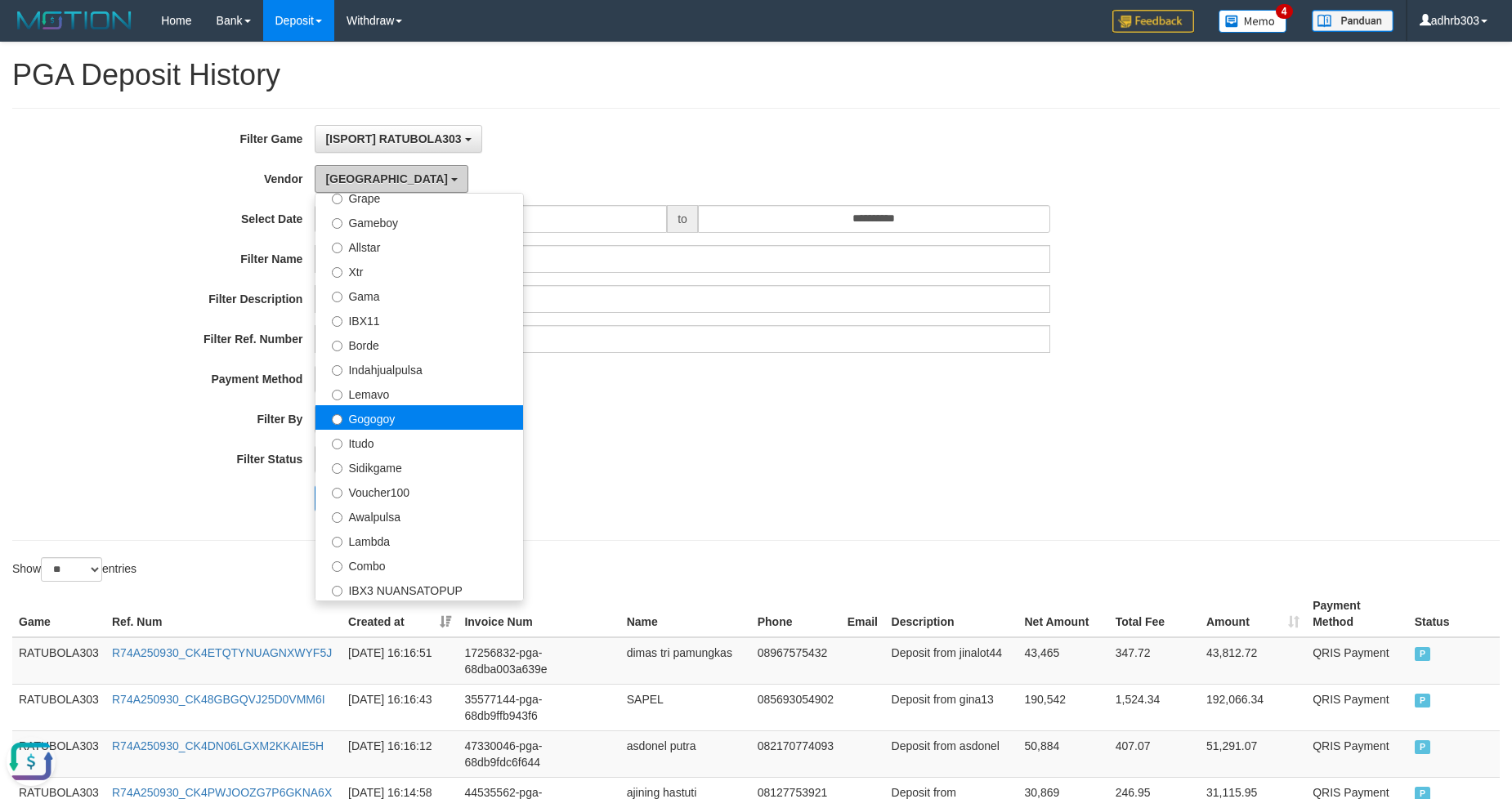
scroll to position [341, 0]
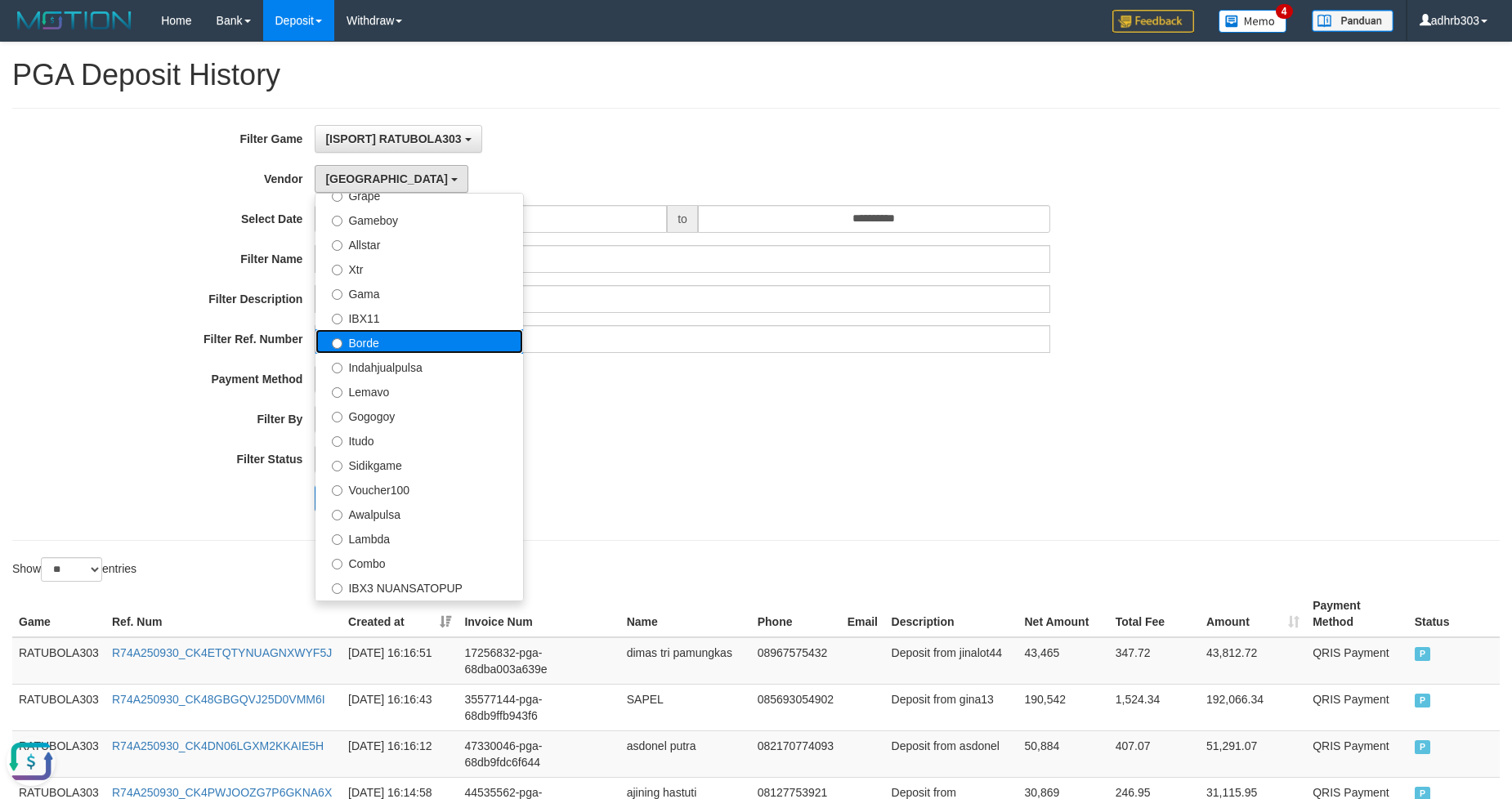
click at [403, 340] on label "Borde" at bounding box center [418, 341] width 208 height 24
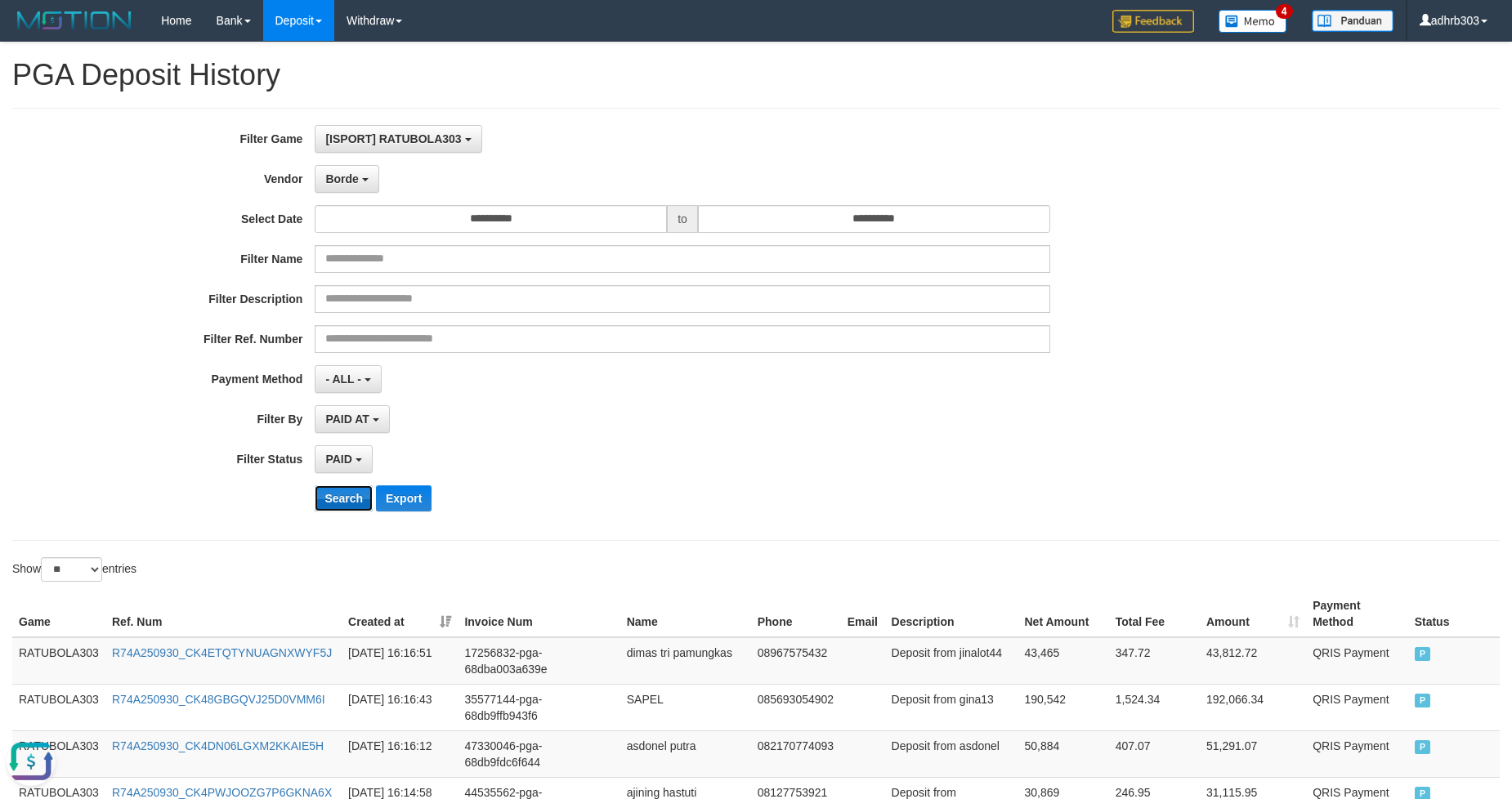
click at [339, 493] on button "Search" at bounding box center [344, 498] width 58 height 26
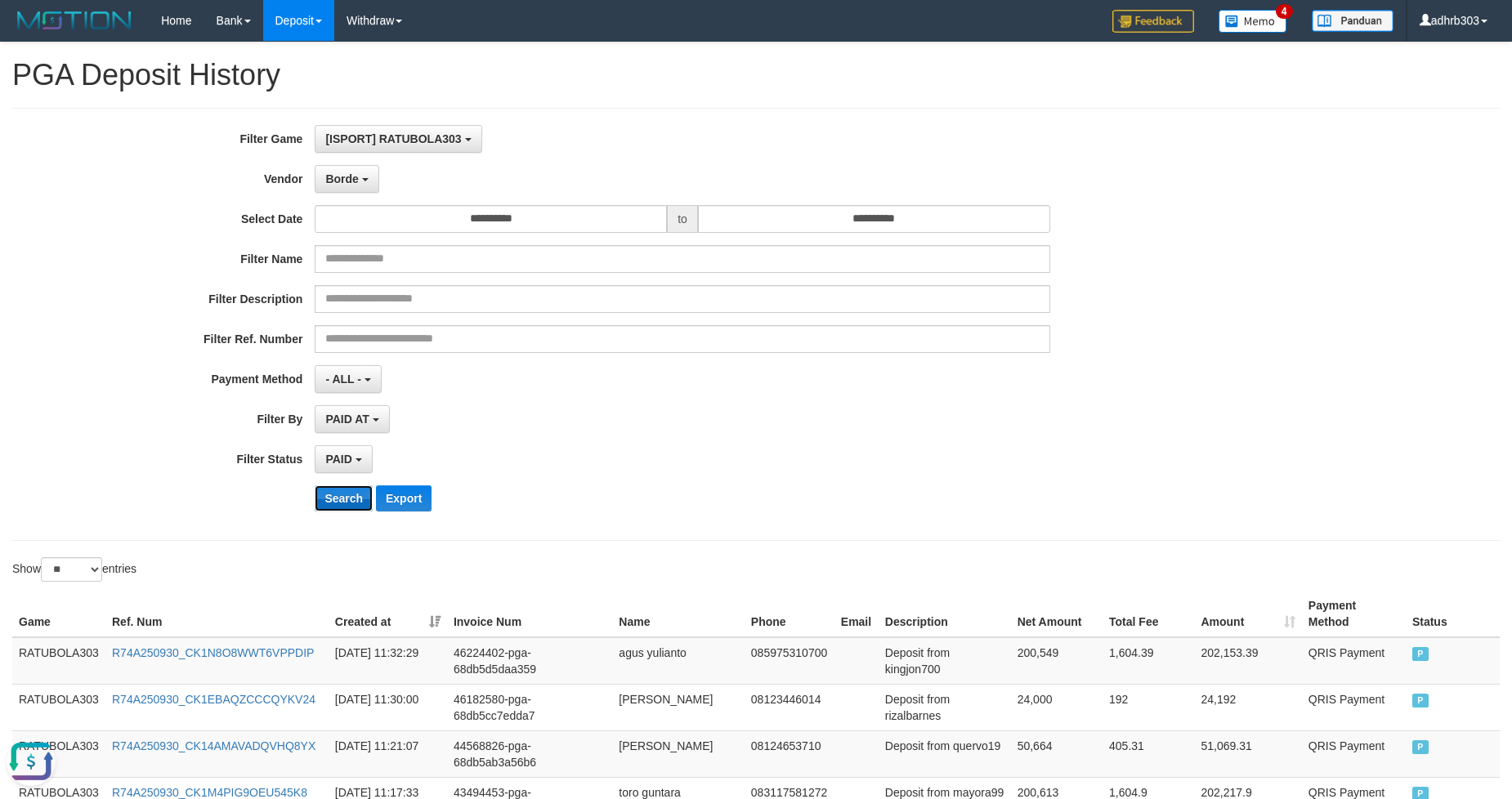
click at [337, 494] on button "Search" at bounding box center [344, 498] width 58 height 26
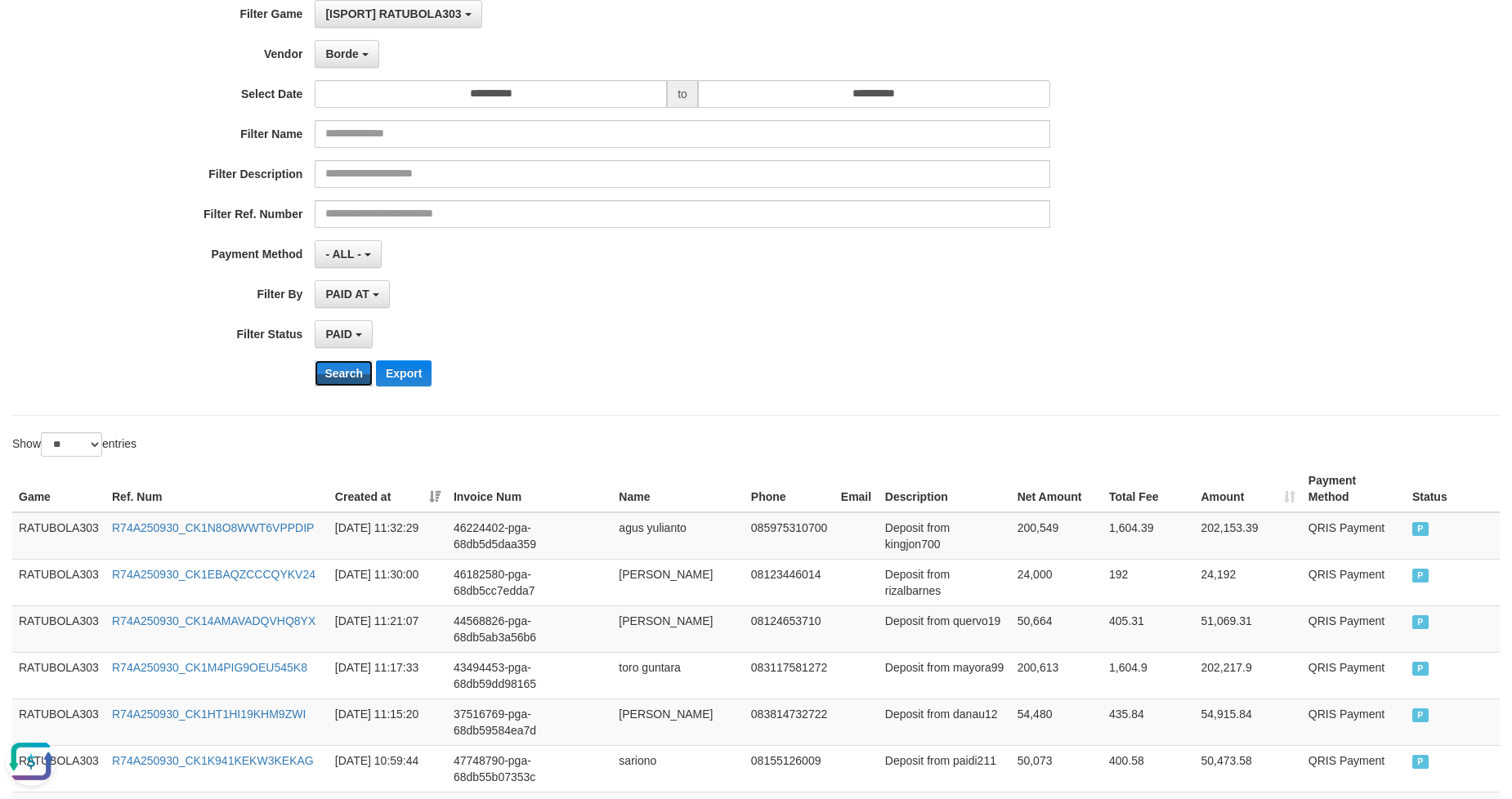
scroll to position [55, 0]
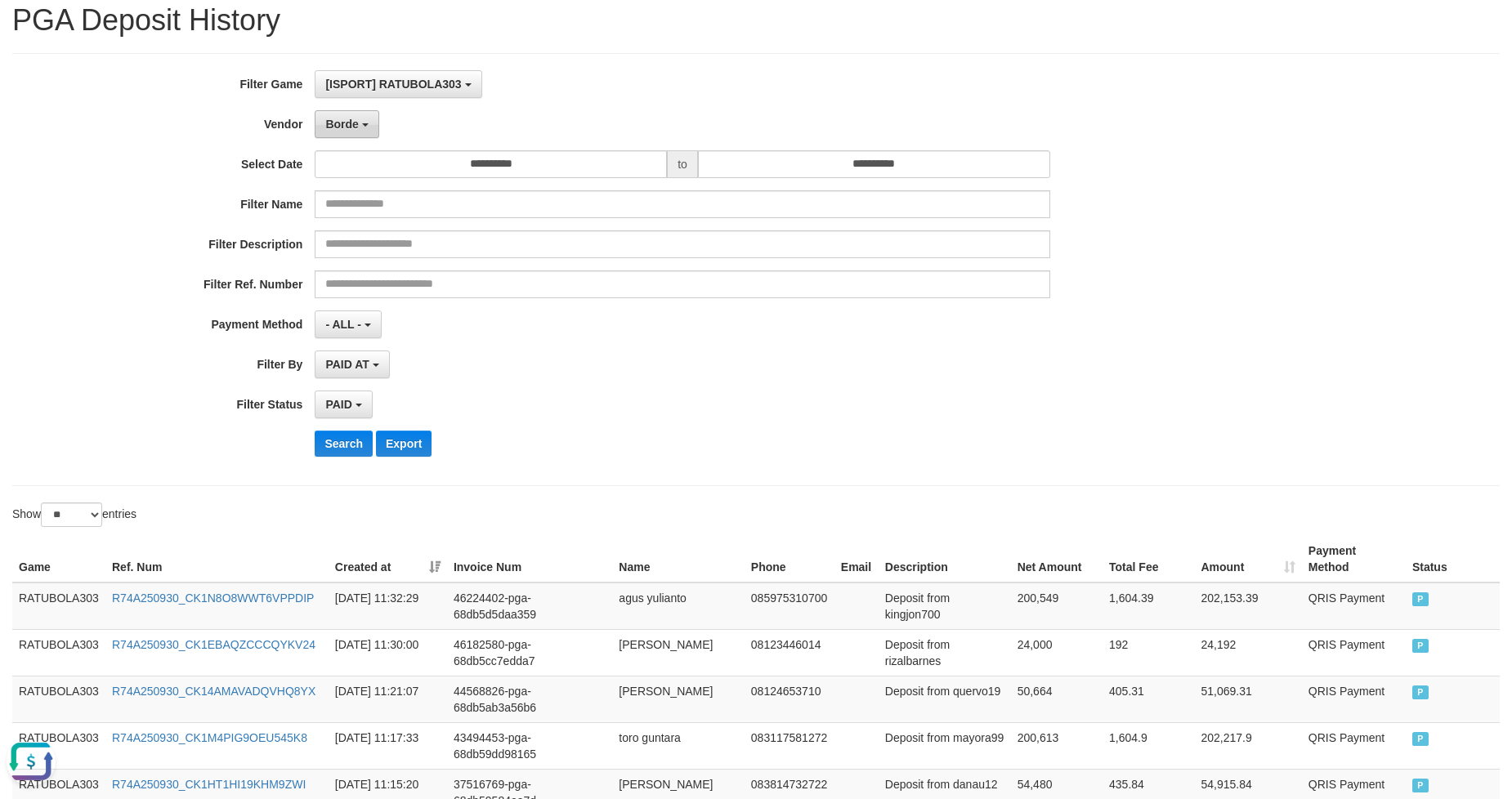
click at [361, 134] on button "Borde" at bounding box center [347, 124] width 64 height 28
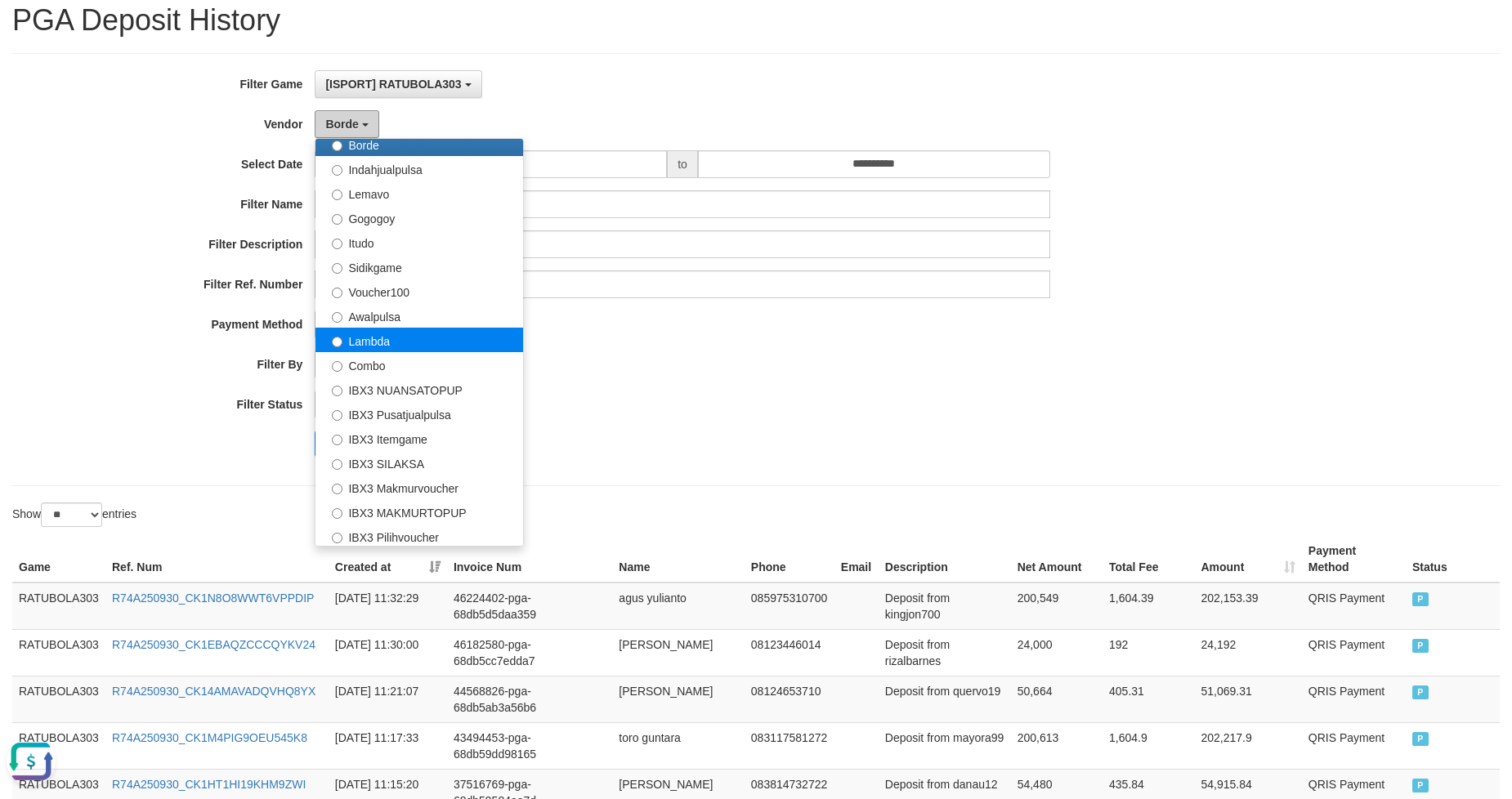
scroll to position [584, 0]
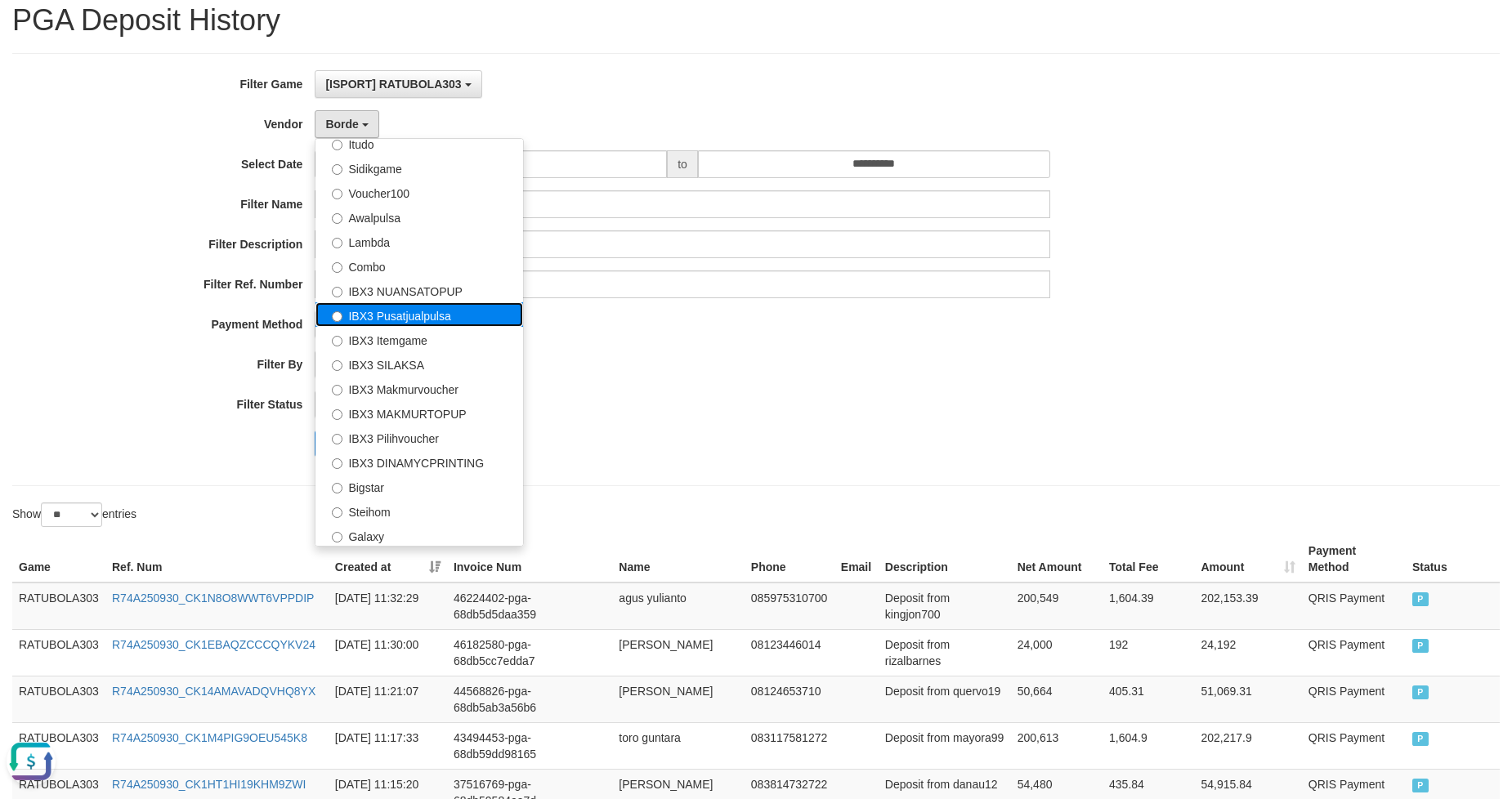
click at [414, 311] on label "IBX3 Pusatjualpulsa" at bounding box center [418, 315] width 208 height 24
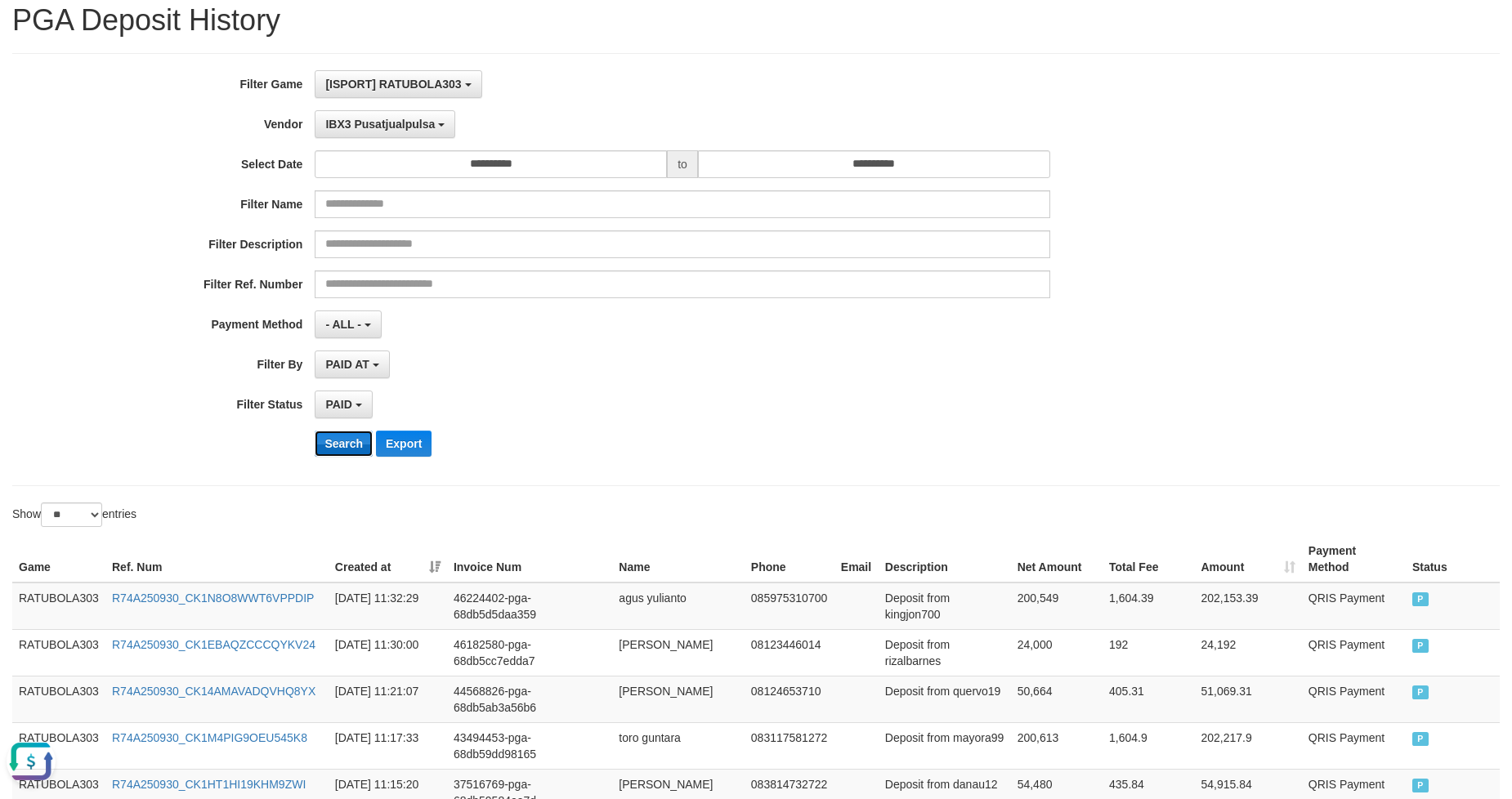
click at [340, 446] on button "Search" at bounding box center [344, 444] width 58 height 26
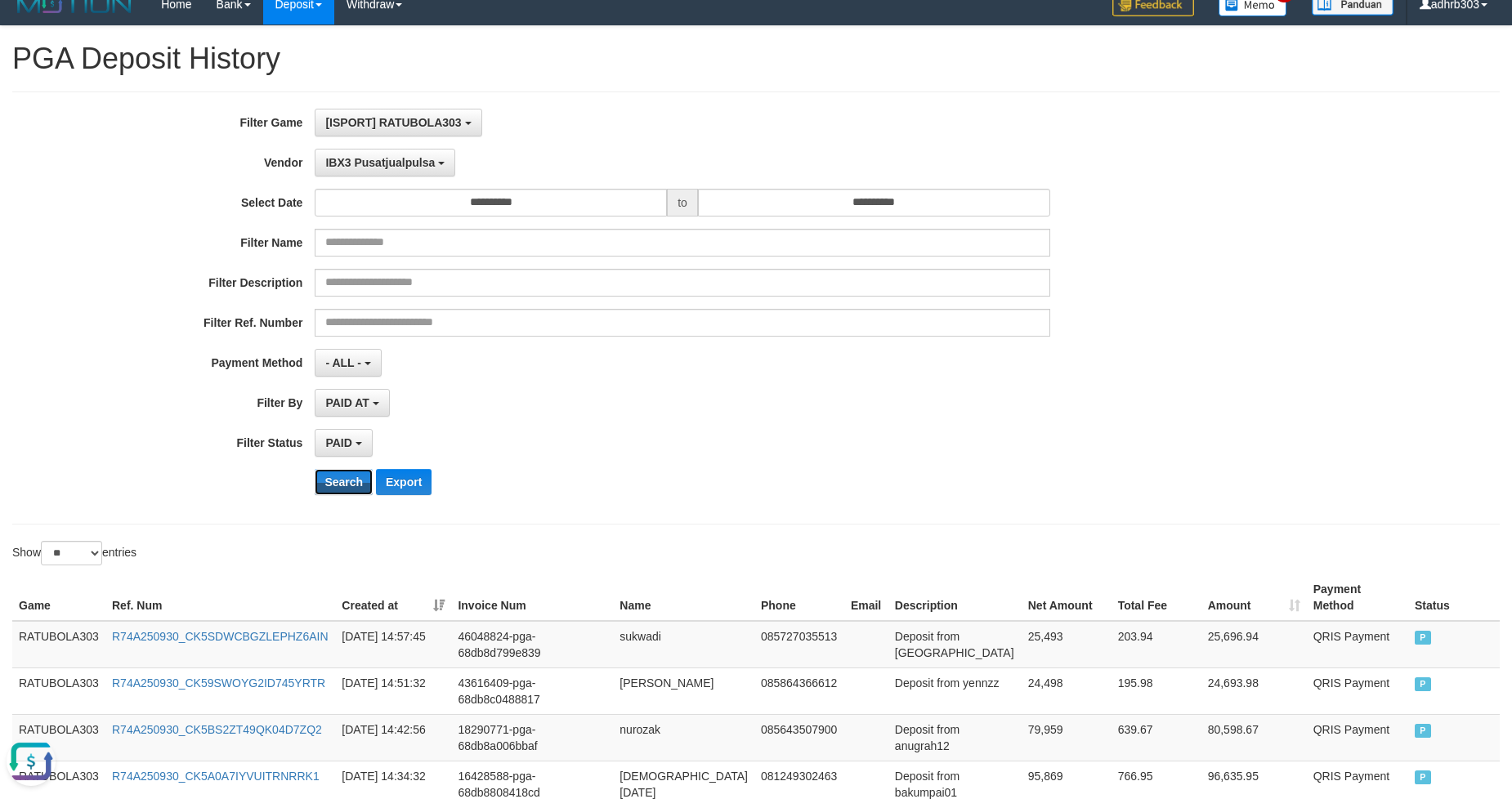
scroll to position [0, 0]
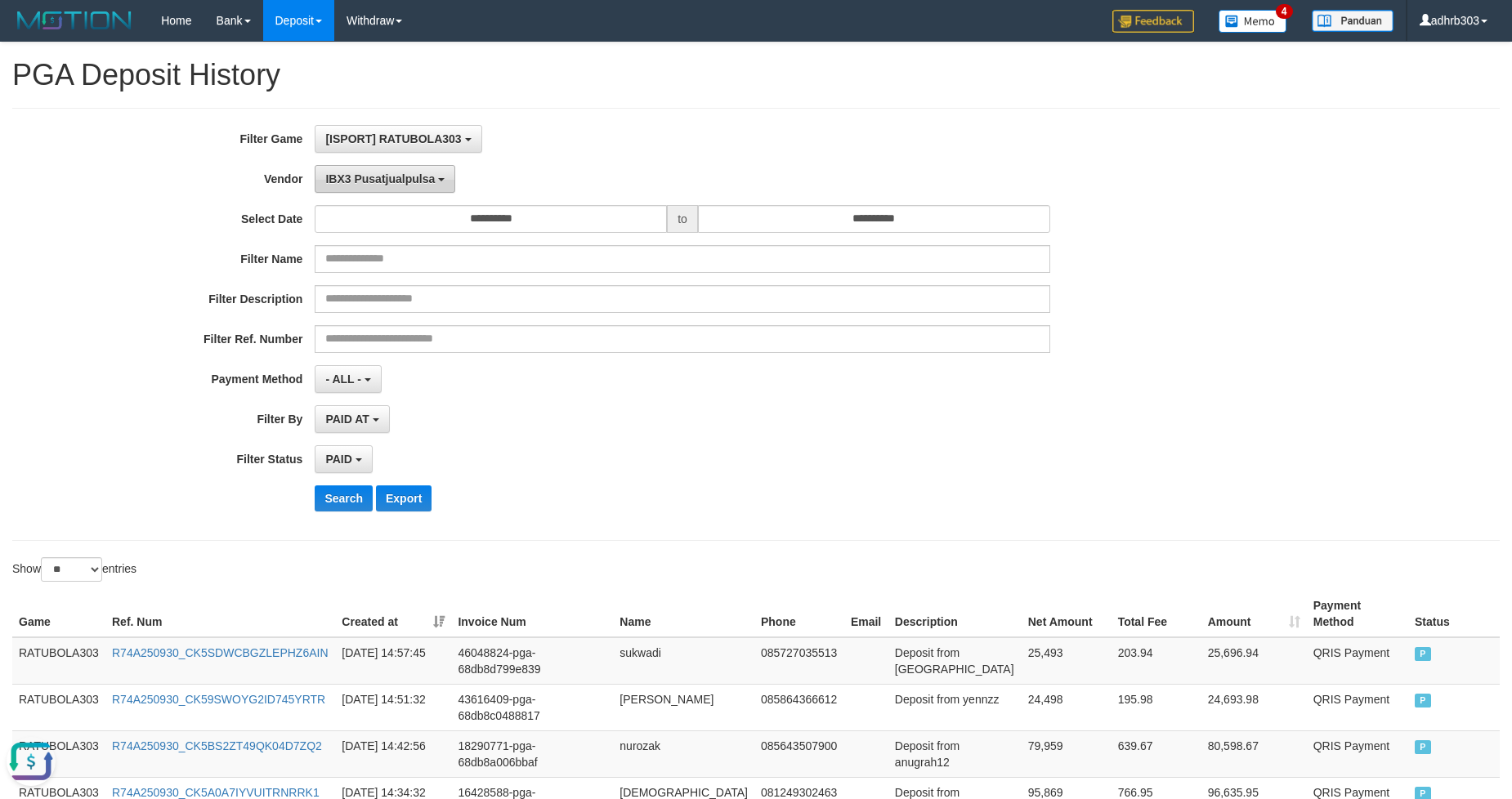
click at [394, 180] on span "IBX3 Pusatjualpulsa" at bounding box center [380, 179] width 109 height 13
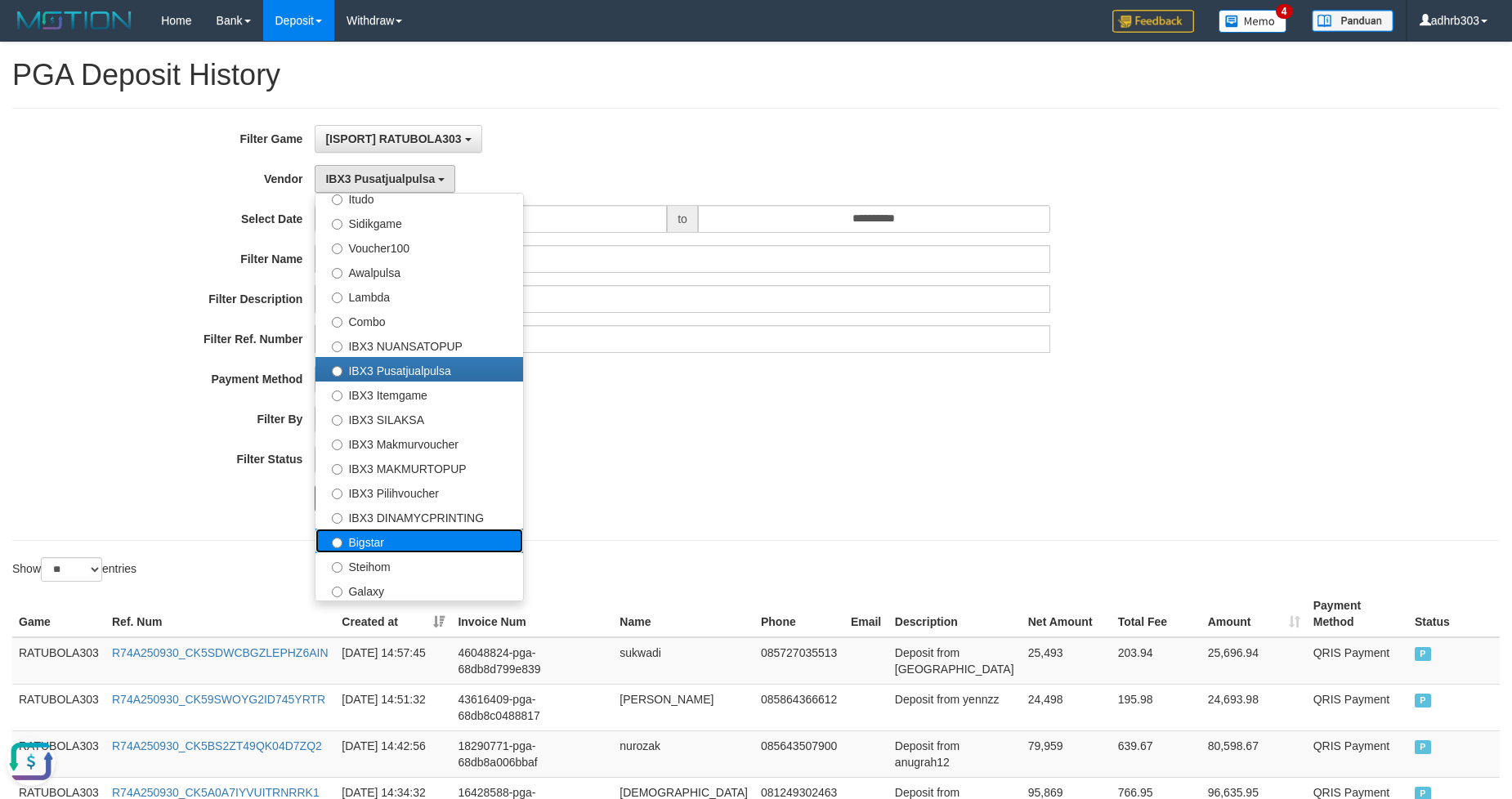
click at [425, 541] on label "Bigstar" at bounding box center [418, 540] width 208 height 24
select select "**********"
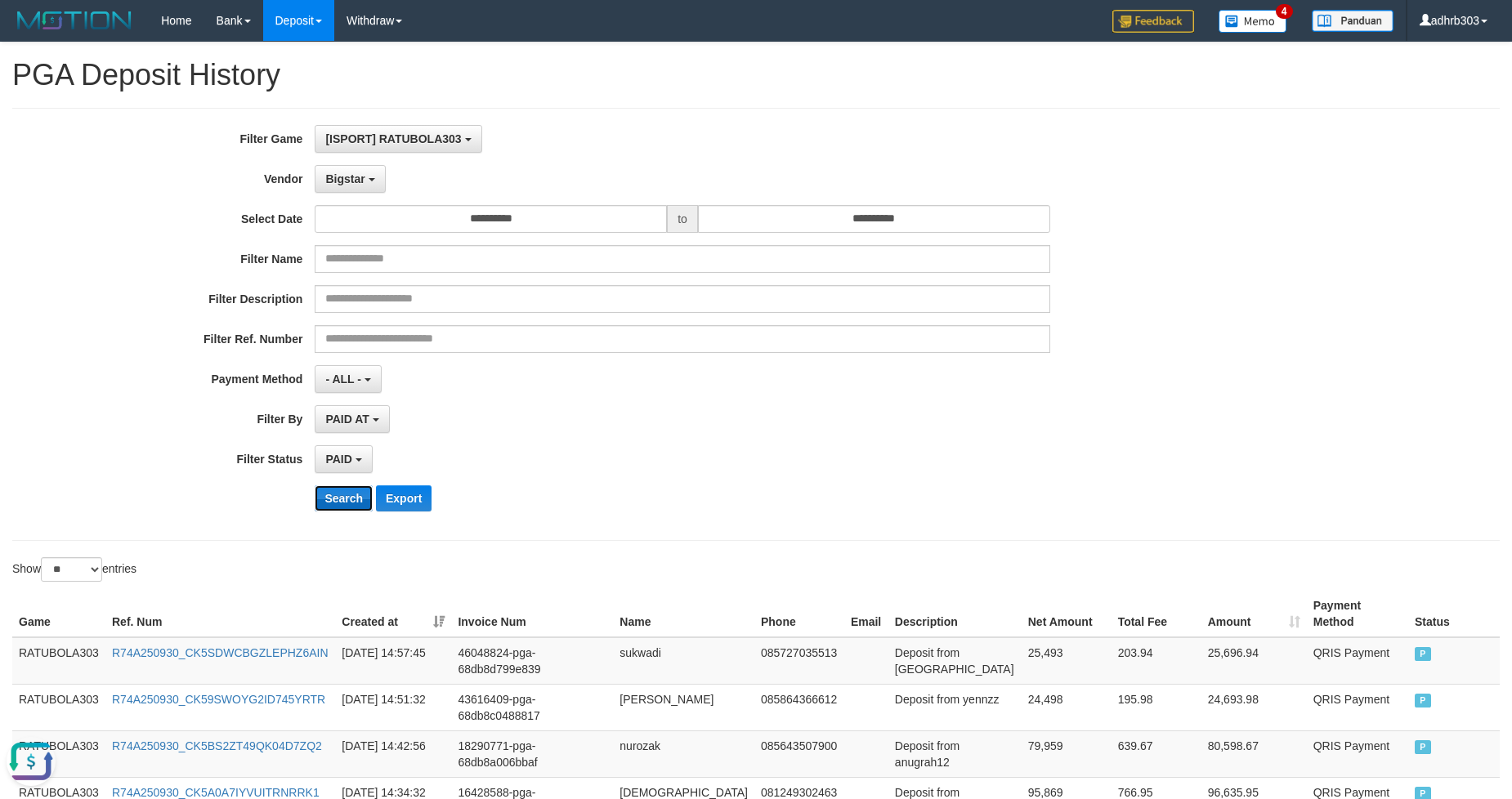
click at [343, 503] on button "Search" at bounding box center [344, 498] width 58 height 26
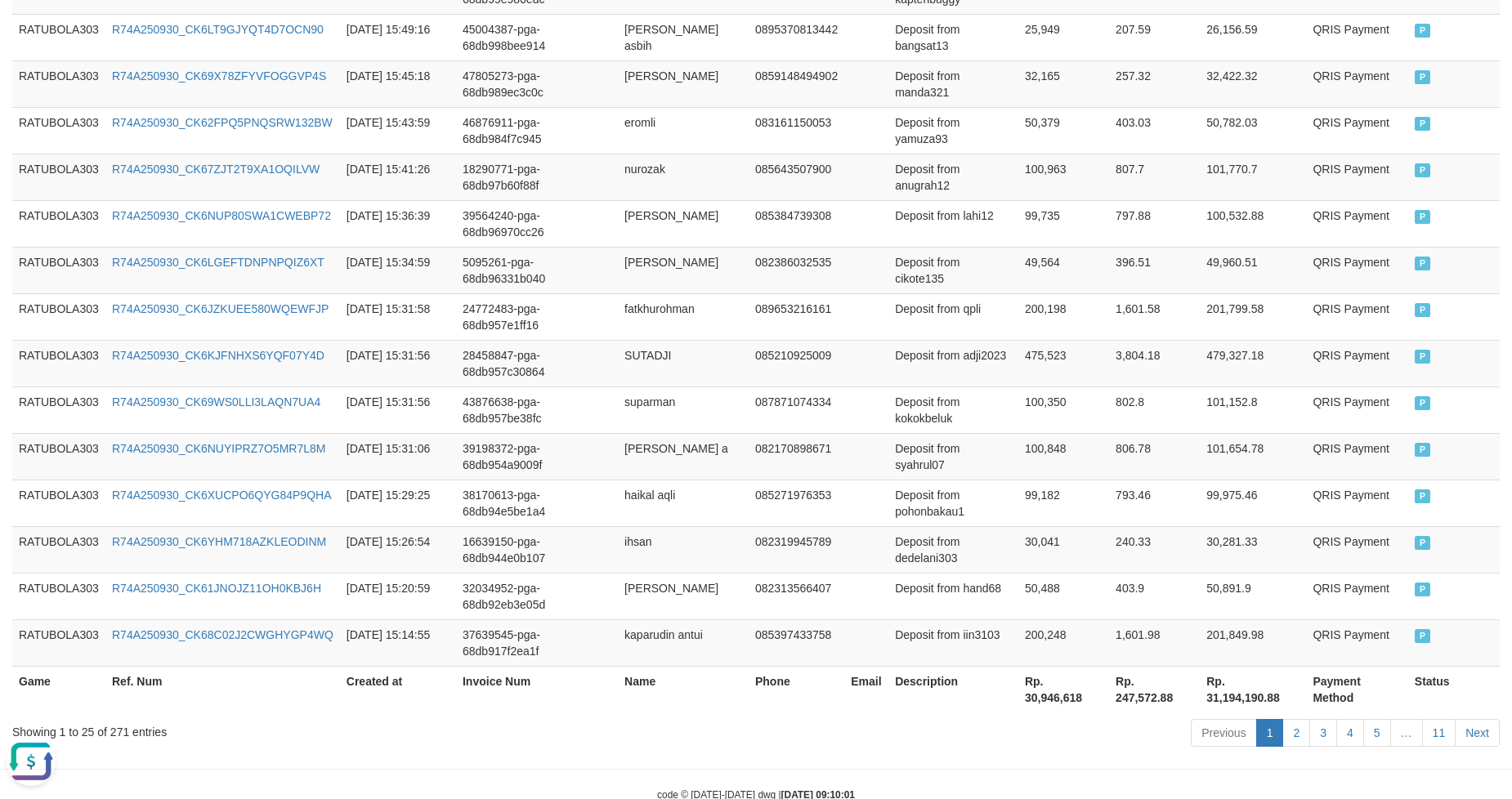
scroll to position [1182, 0]
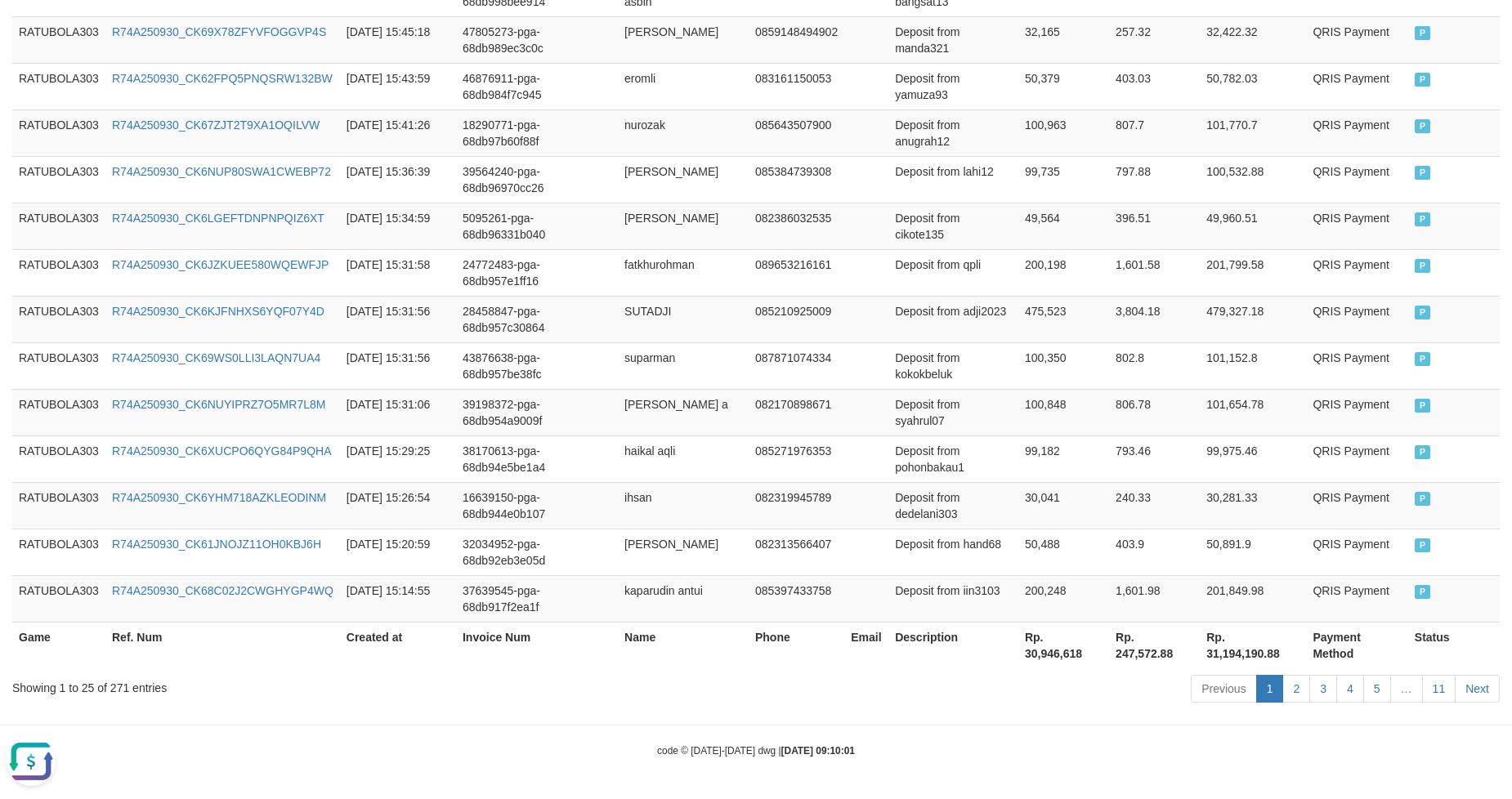
click at [1047, 643] on th "Rp. 30,946,618" at bounding box center [1063, 645] width 90 height 47
click at [1064, 654] on th "Rp. 30,946,618" at bounding box center [1063, 645] width 90 height 47
copy th "30,946,618"
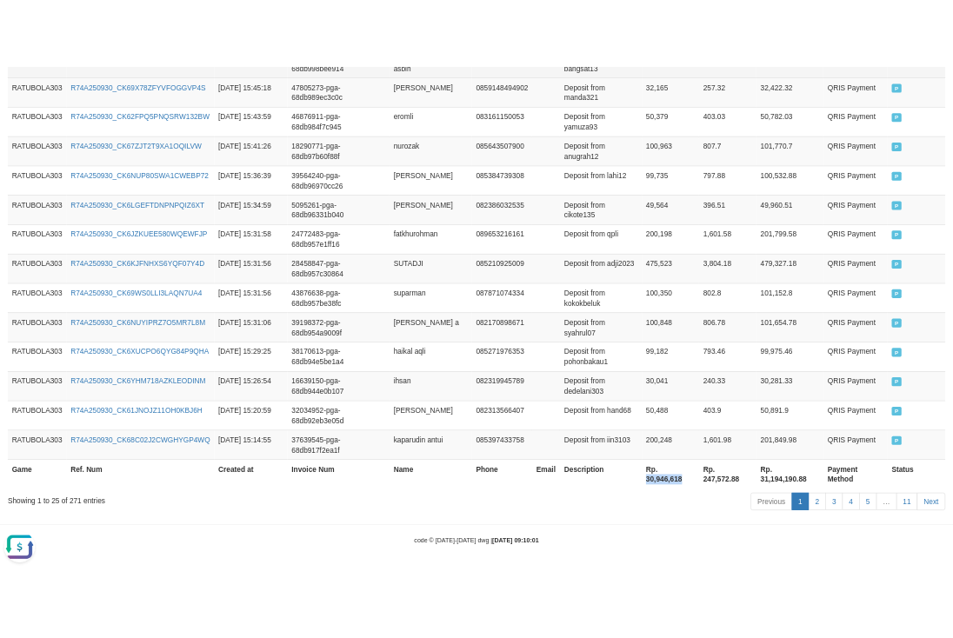
scroll to position [1292, 0]
